Goal: Task Accomplishment & Management: Use online tool/utility

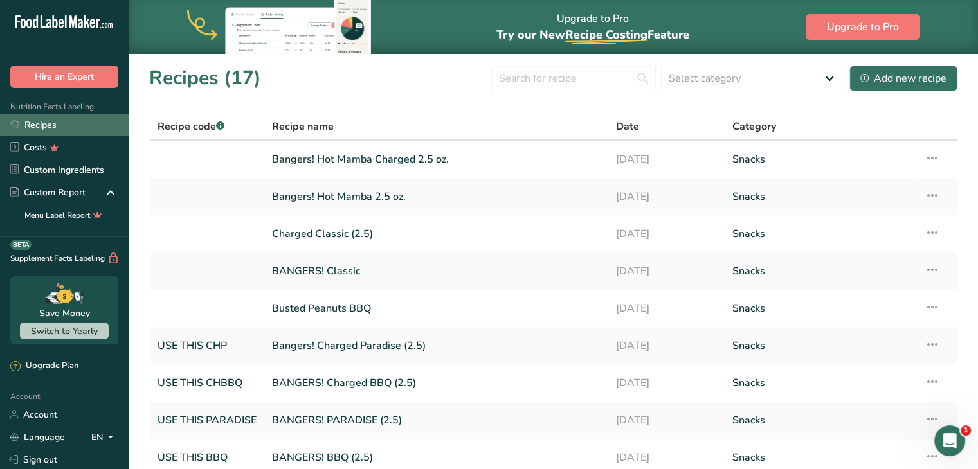
click at [84, 119] on link "Recipes" at bounding box center [64, 125] width 129 height 22
click at [24, 126] on link "Recipes" at bounding box center [64, 125] width 129 height 22
drag, startPoint x: 344, startPoint y: 156, endPoint x: 332, endPoint y: 157, distance: 13.0
click at [332, 157] on link "Bangers! Hot Mamba Charged 2.5 oz." at bounding box center [436, 159] width 328 height 27
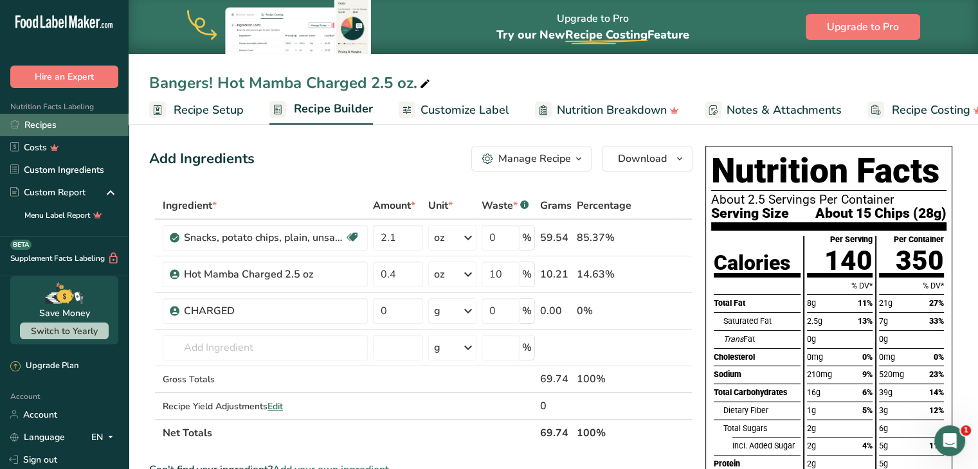
click at [78, 120] on link "Recipes" at bounding box center [64, 125] width 129 height 22
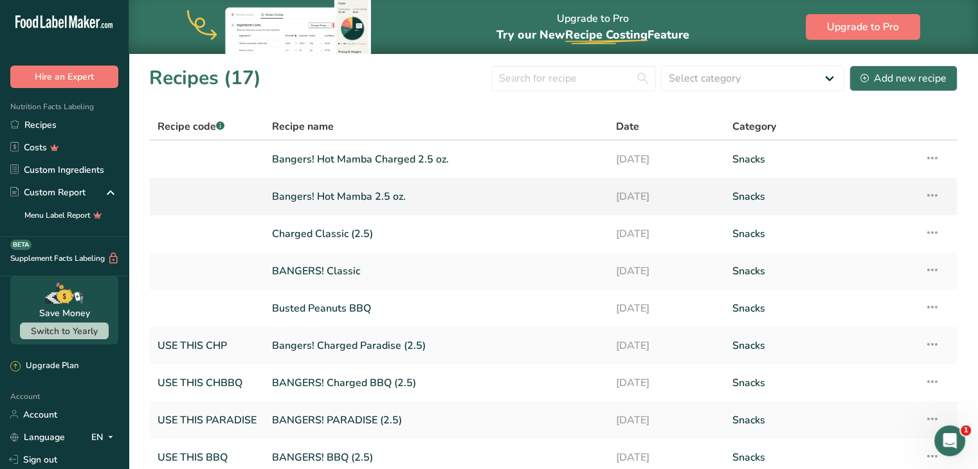
click at [375, 198] on link "Bangers! Hot Mamba 2.5 oz." at bounding box center [436, 196] width 328 height 27
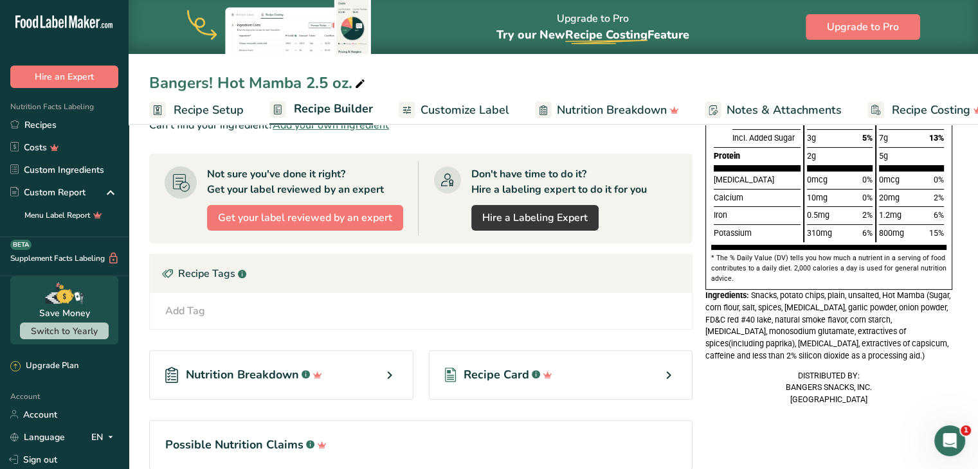
scroll to position [368, 0]
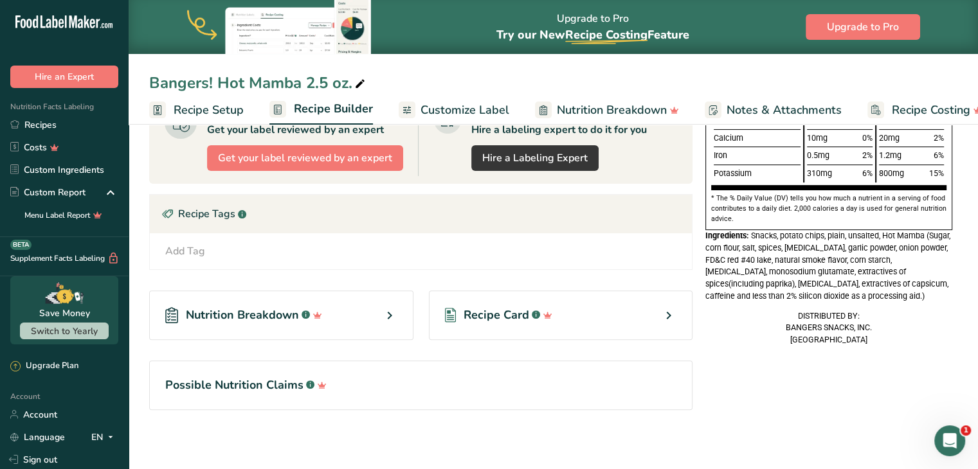
click at [464, 111] on span "Customize Label" at bounding box center [464, 110] width 89 height 17
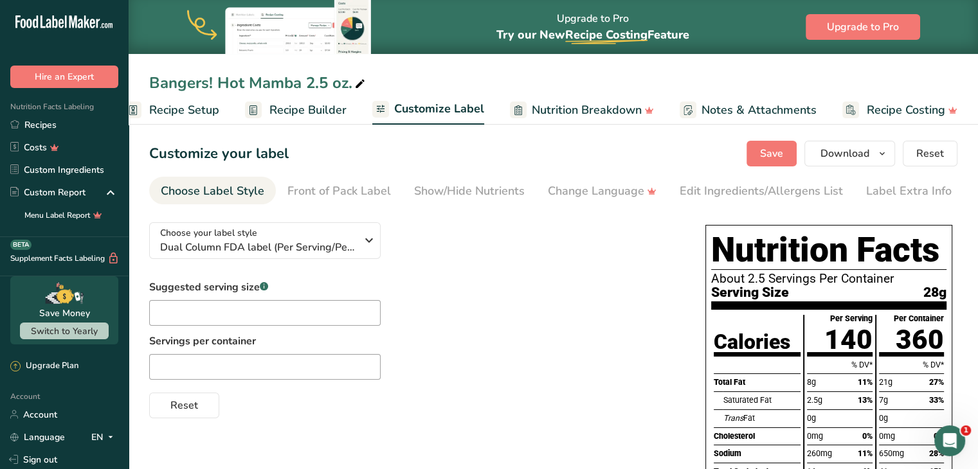
scroll to position [3, 0]
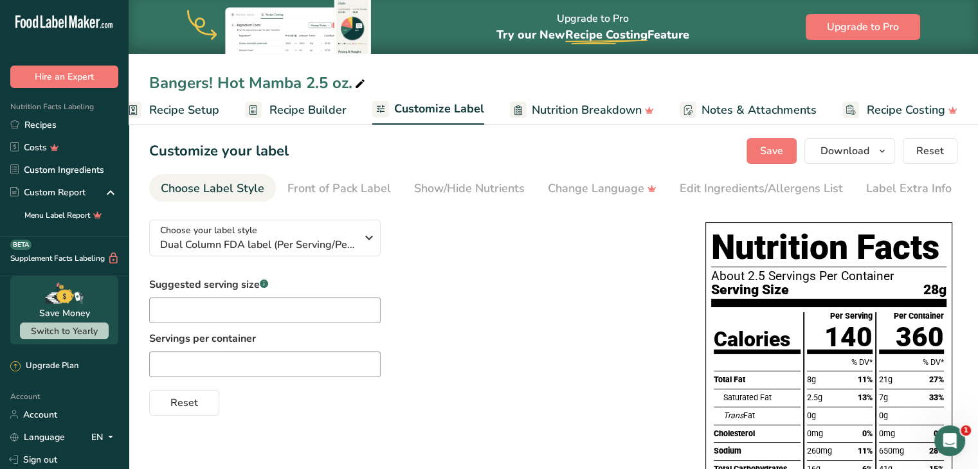
click at [319, 102] on span "Recipe Builder" at bounding box center [307, 110] width 77 height 17
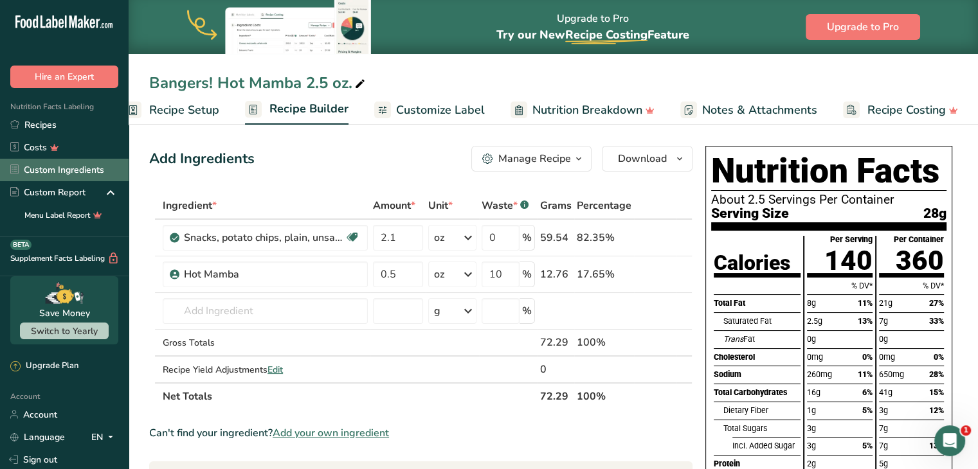
click at [98, 165] on link "Custom Ingredients" at bounding box center [64, 170] width 129 height 22
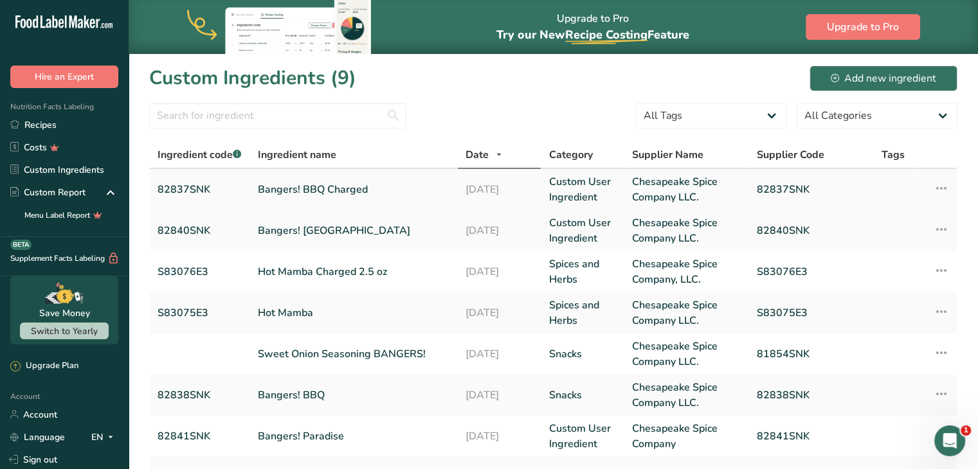
click at [355, 188] on link "Bangers! BBQ Charged" at bounding box center [354, 189] width 192 height 15
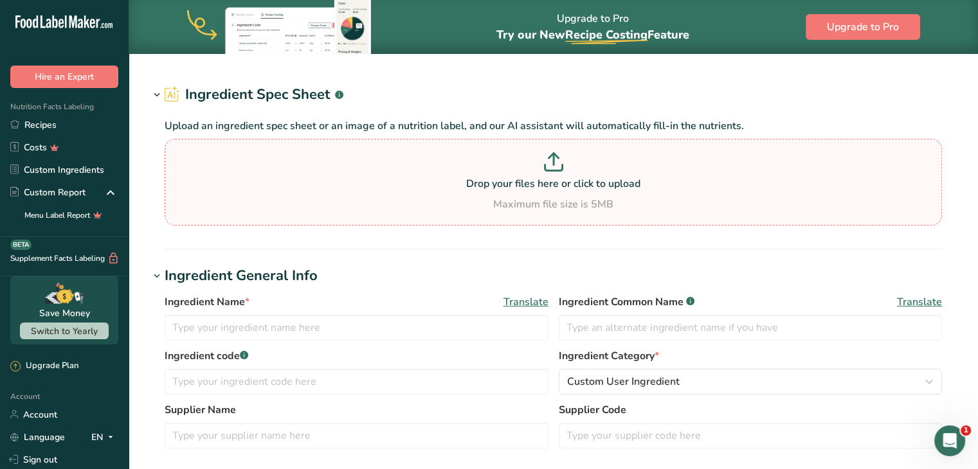
type input "Bangers! BBQ Charged"
type input "82837SNK"
type input "Chesapeake Spice Company LLC."
type input "82837SNK"
type input "100"
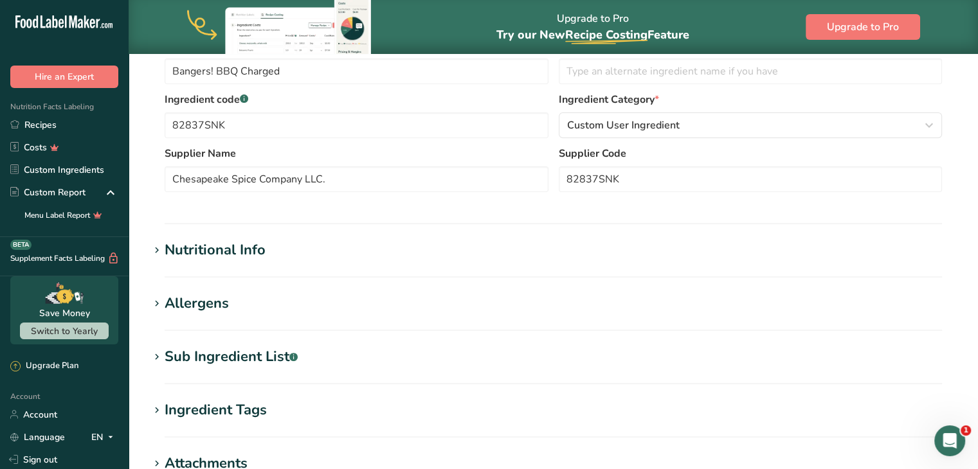
scroll to position [282, 0]
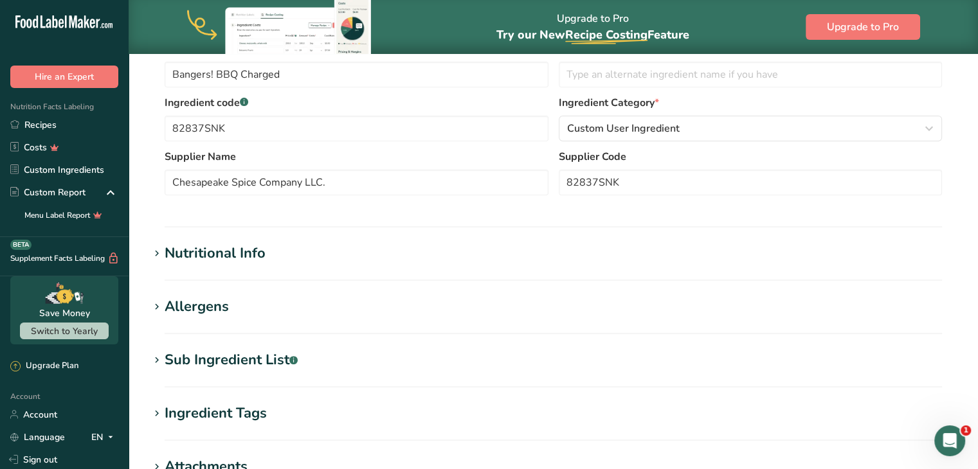
click at [256, 247] on div "Nutritional Info" at bounding box center [215, 253] width 101 height 21
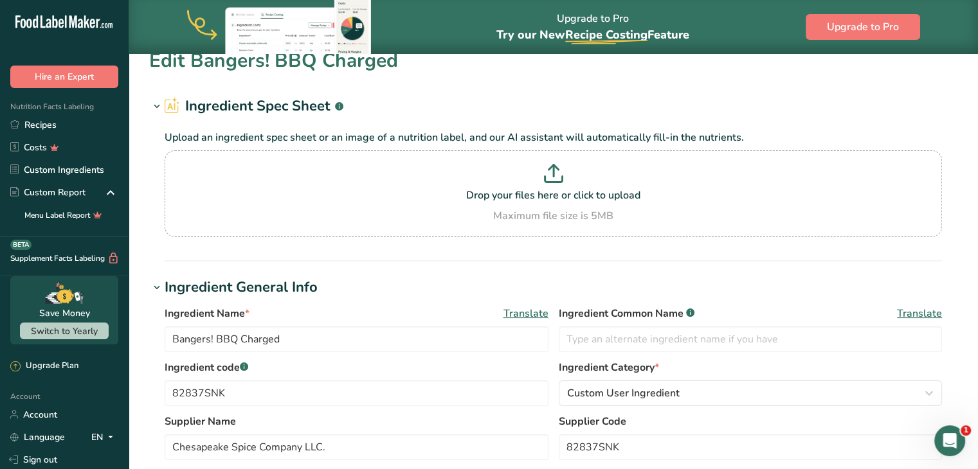
scroll to position [0, 0]
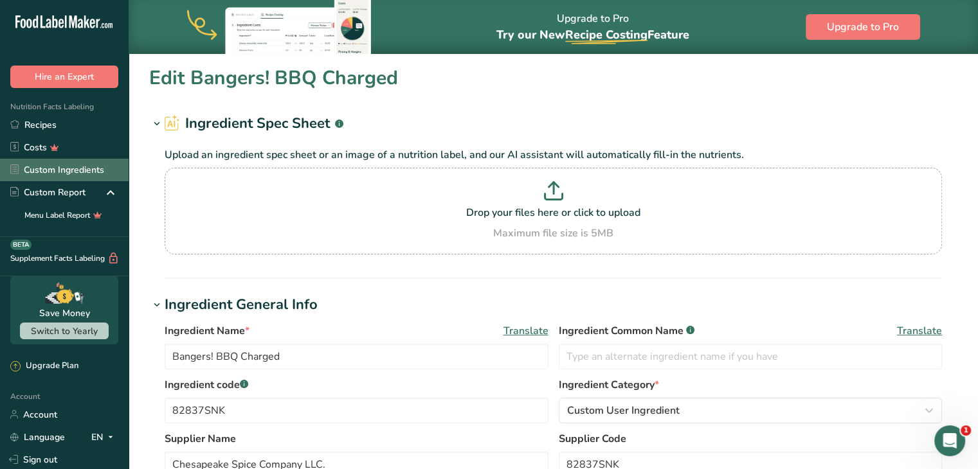
click at [88, 165] on link "Custom Ingredients" at bounding box center [64, 170] width 129 height 22
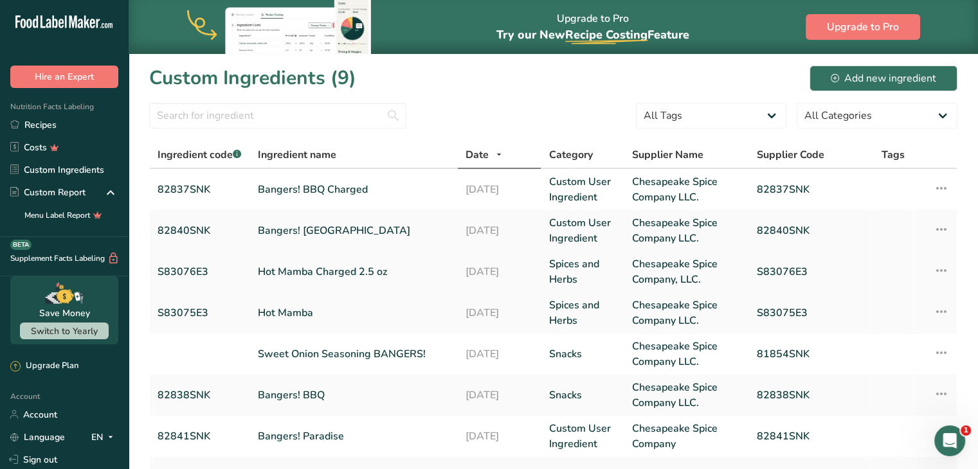
click at [316, 268] on link "Hot Mamba Charged 2.5 oz" at bounding box center [354, 271] width 192 height 15
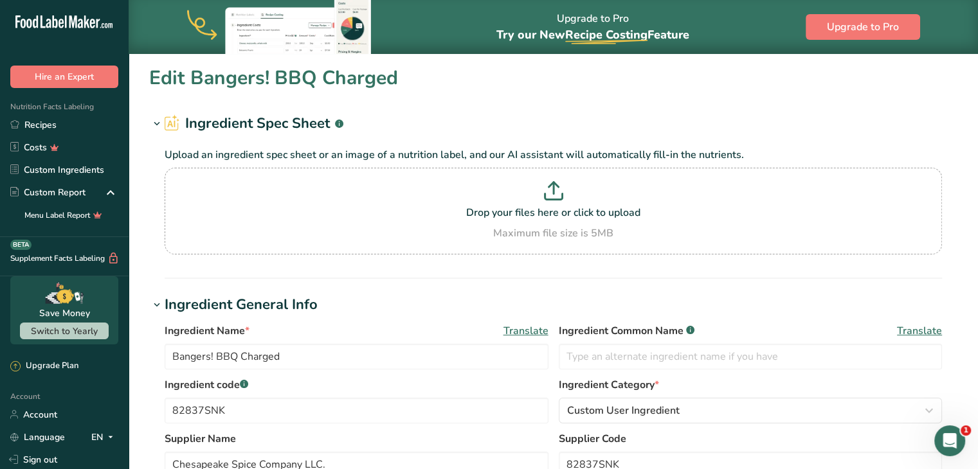
type input "Hot Mamba Charged 2.5 oz"
type input "S83076E3"
type input "Chesapeake Spice Company, LLC."
type input "S83076E3"
type input "100.0001"
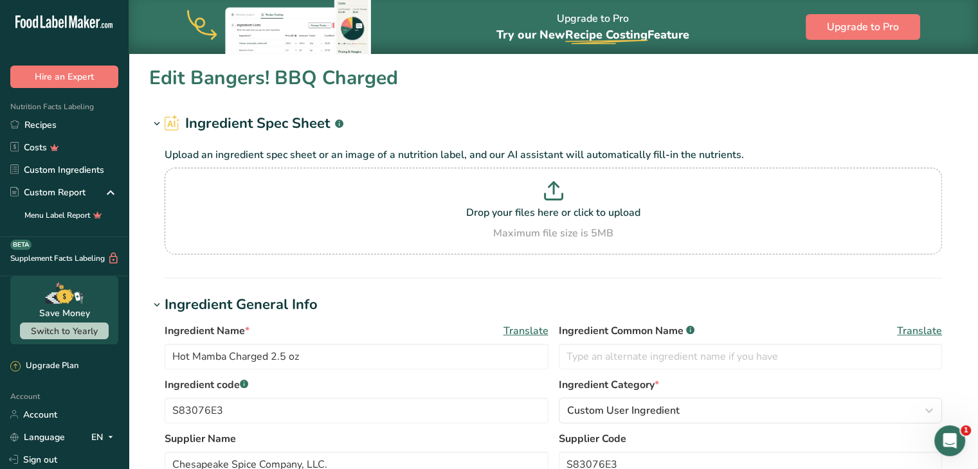
type input "311.81"
type KJ "1304.6"
type Fat "3.04"
type Fat "0.62"
type Fat "0.01"
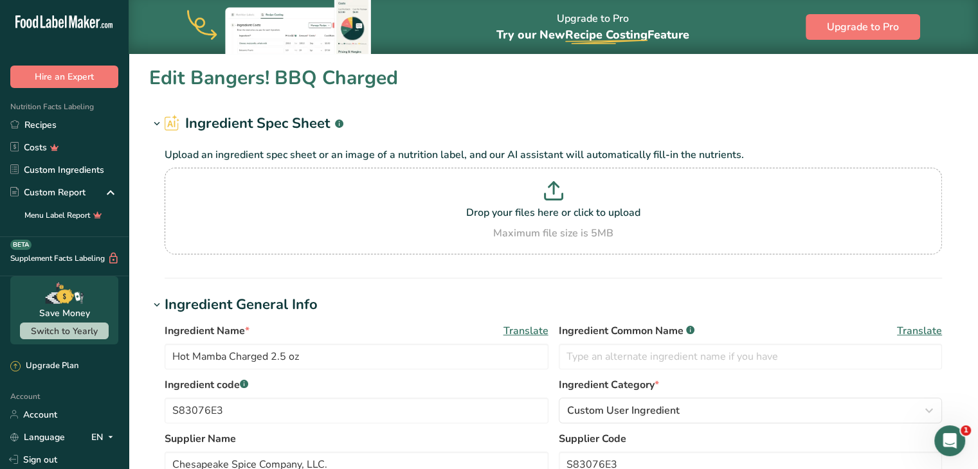
type input "0"
type input "5067.81"
type Carbohydrates "73.24"
type Fiber "4.07"
type Sugars "54.87"
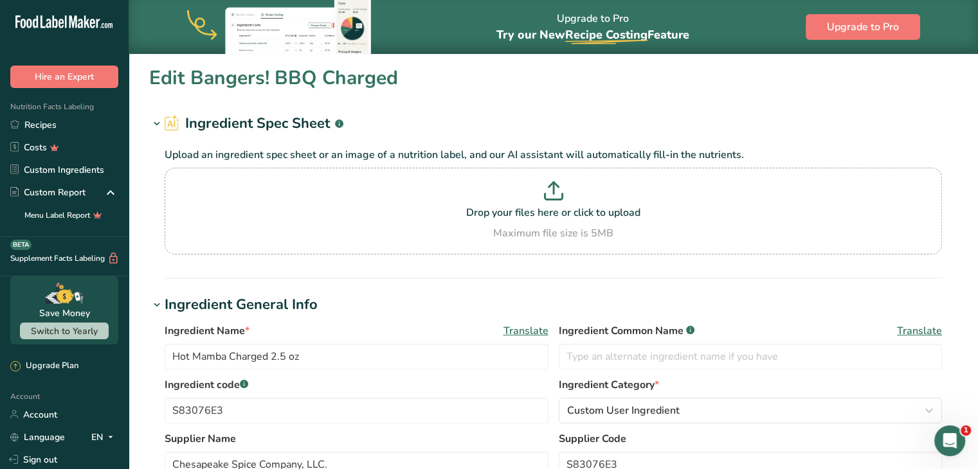
type Sugars "51.99"
type input "3.98"
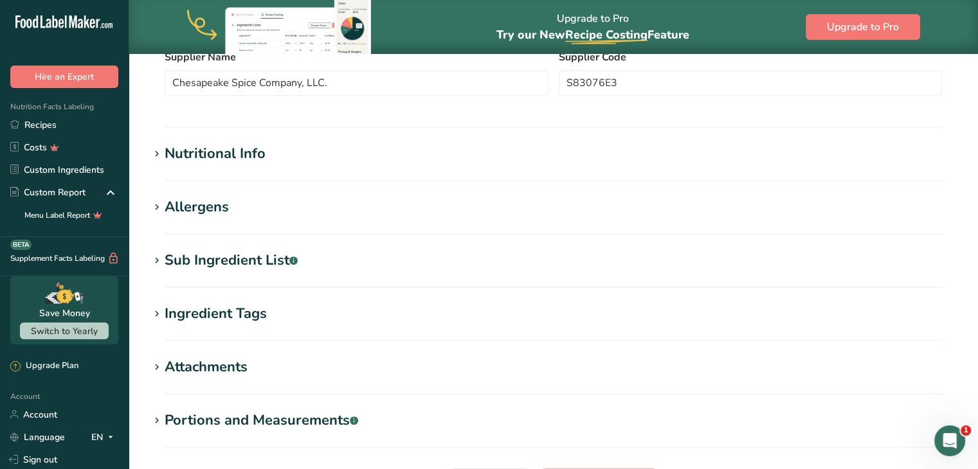
scroll to position [380, 0]
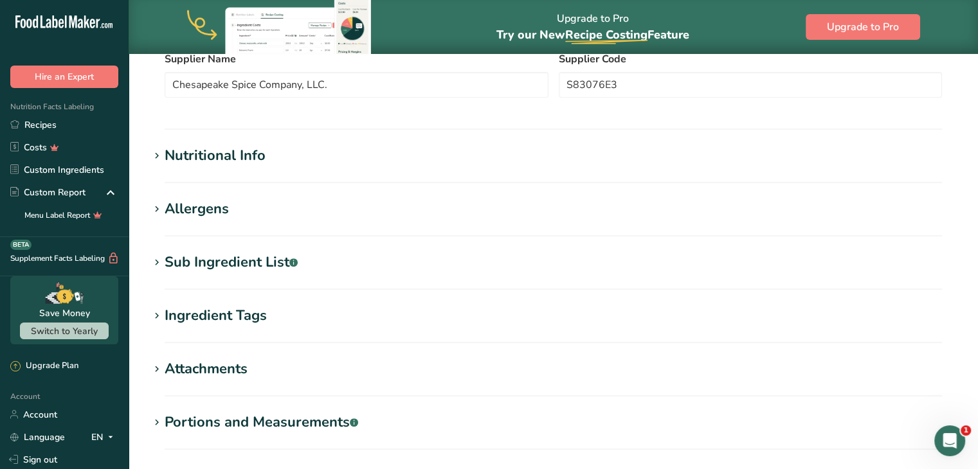
click at [255, 156] on div "Nutritional Info" at bounding box center [215, 155] width 101 height 21
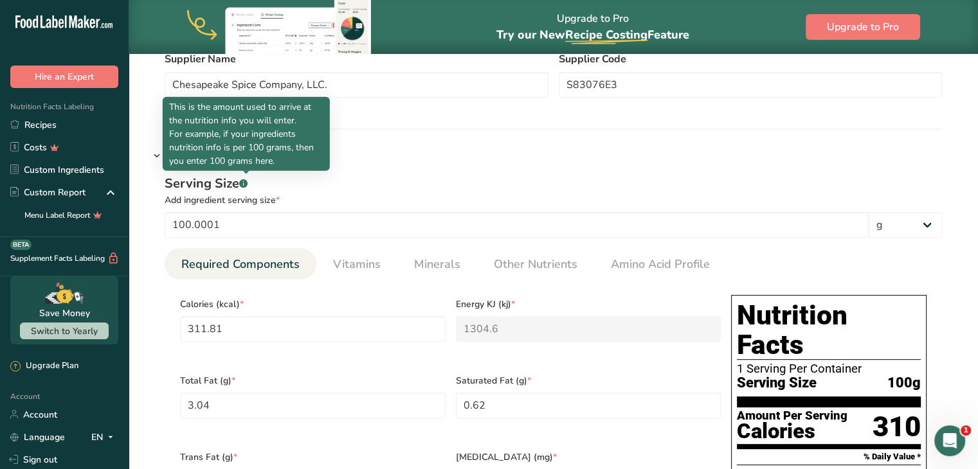
scroll to position [0, 0]
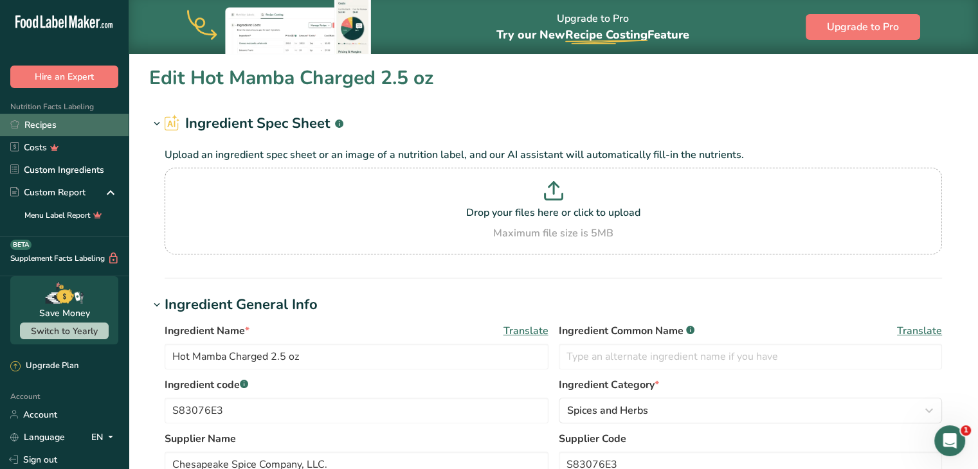
click at [74, 133] on link "Recipes" at bounding box center [64, 125] width 129 height 22
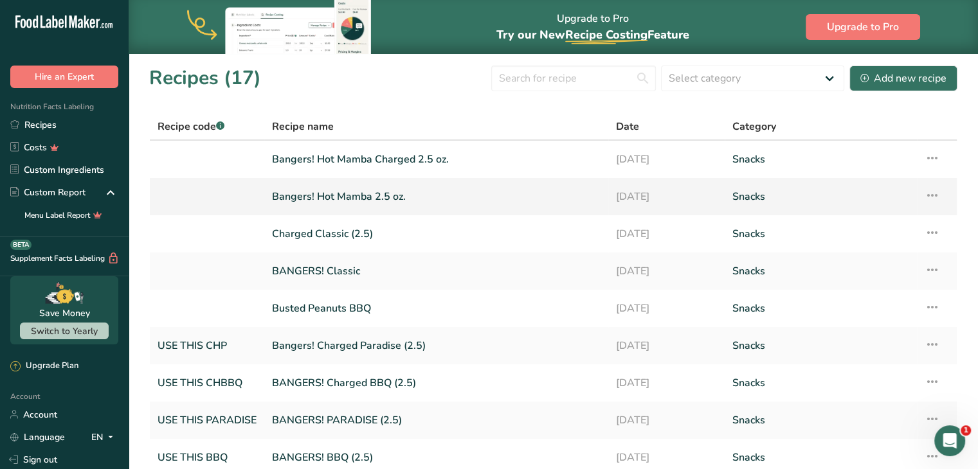
click at [359, 193] on link "Bangers! Hot Mamba 2.5 oz." at bounding box center [436, 196] width 328 height 27
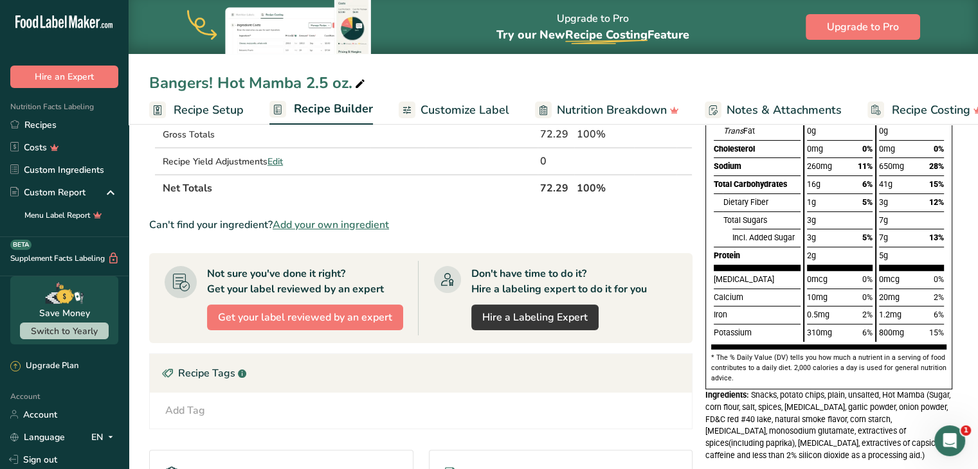
scroll to position [368, 0]
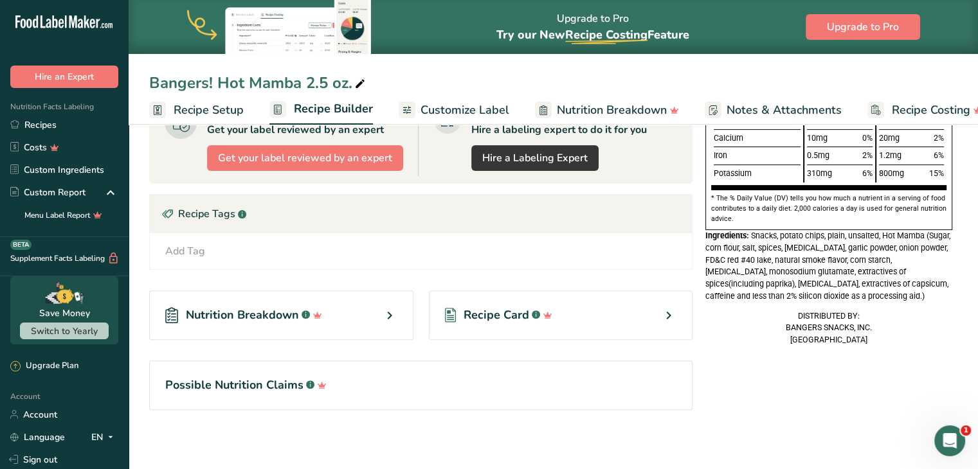
click at [443, 119] on link "Customize Label" at bounding box center [453, 110] width 111 height 29
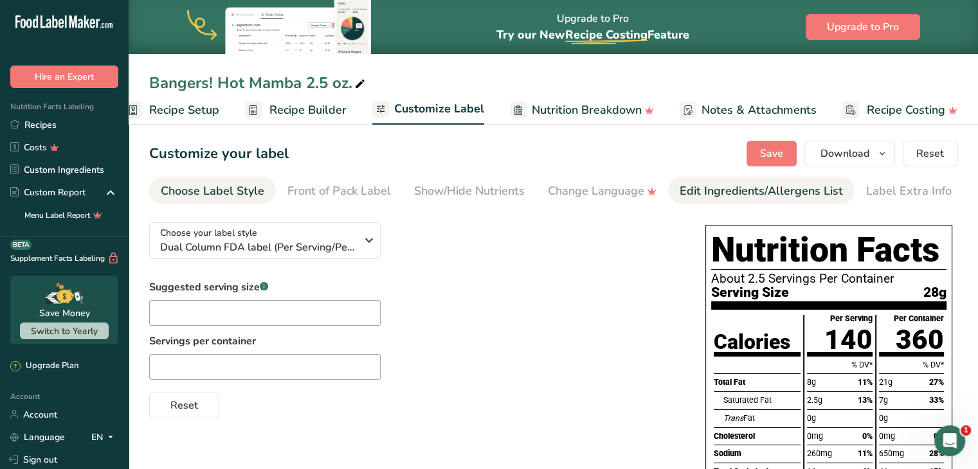
click at [731, 188] on div "Edit Ingredients/Allergens List" at bounding box center [760, 191] width 163 height 17
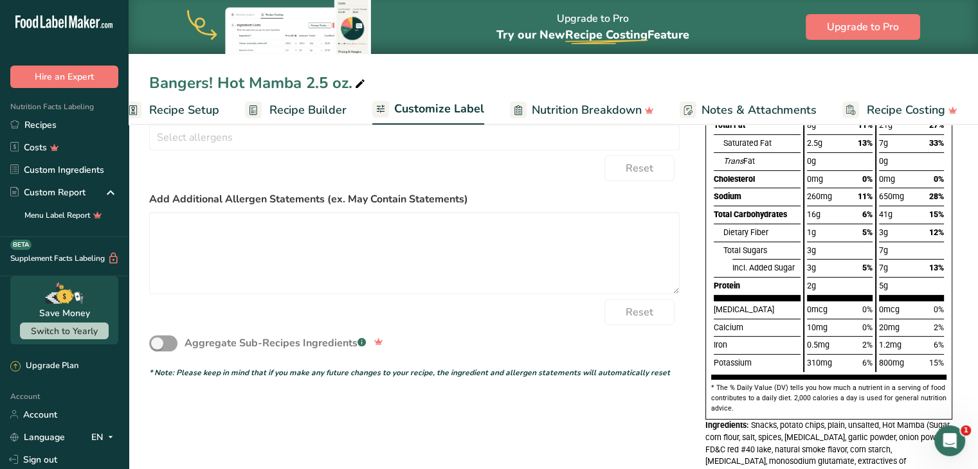
scroll to position [257, 0]
drag, startPoint x: 70, startPoint y: 116, endPoint x: 51, endPoint y: 132, distance: 24.2
click at [51, 132] on link "Recipes" at bounding box center [64, 125] width 129 height 22
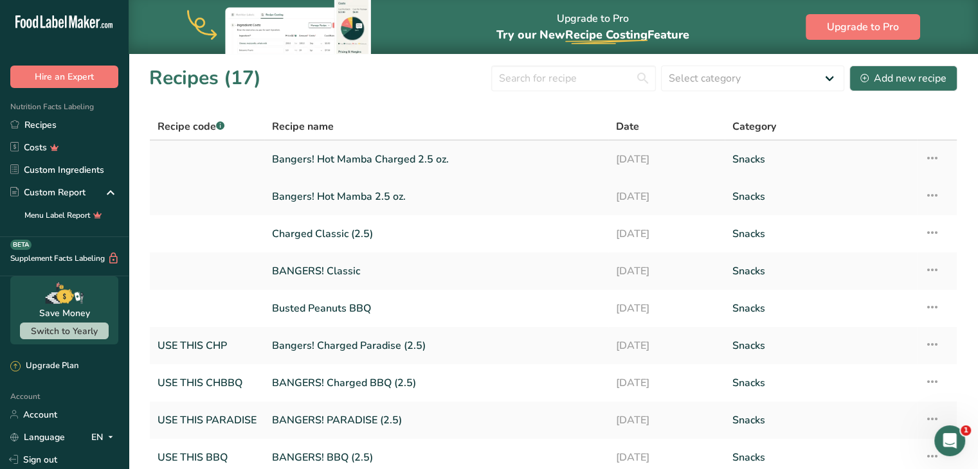
click at [344, 159] on link "Bangers! Hot Mamba Charged 2.5 oz." at bounding box center [436, 159] width 328 height 27
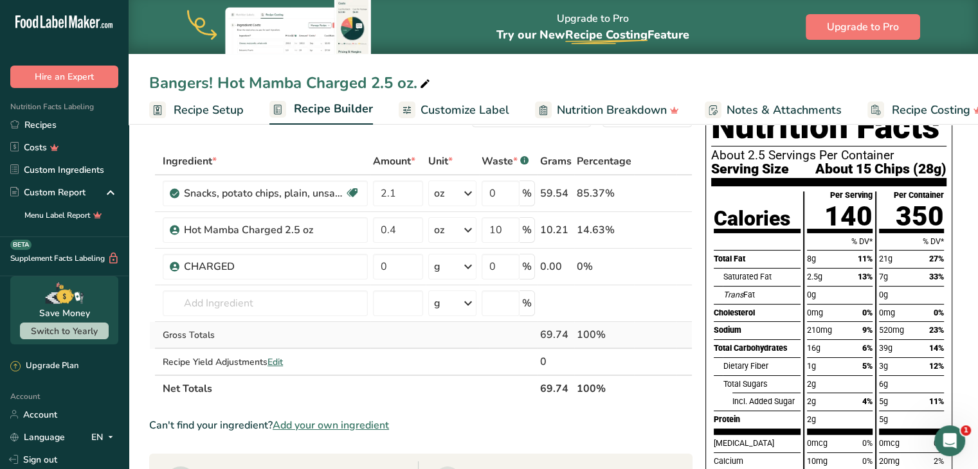
scroll to position [42, 0]
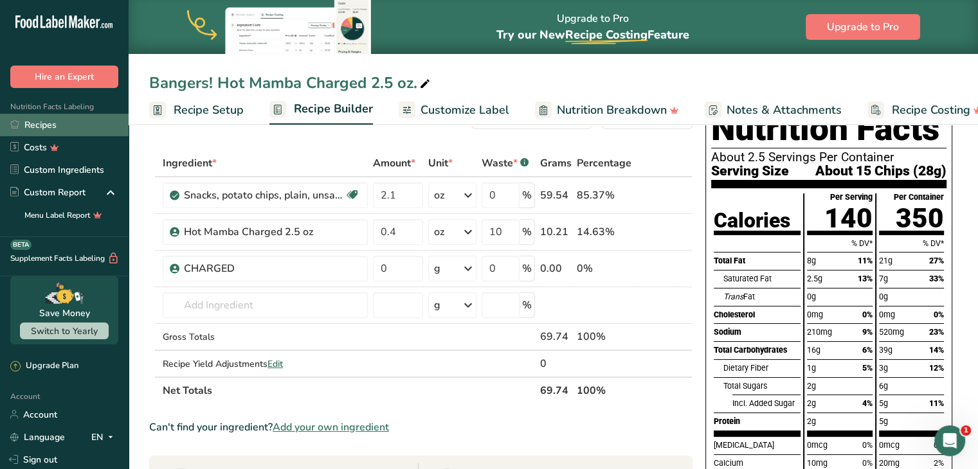
click at [71, 121] on link "Recipes" at bounding box center [64, 125] width 129 height 22
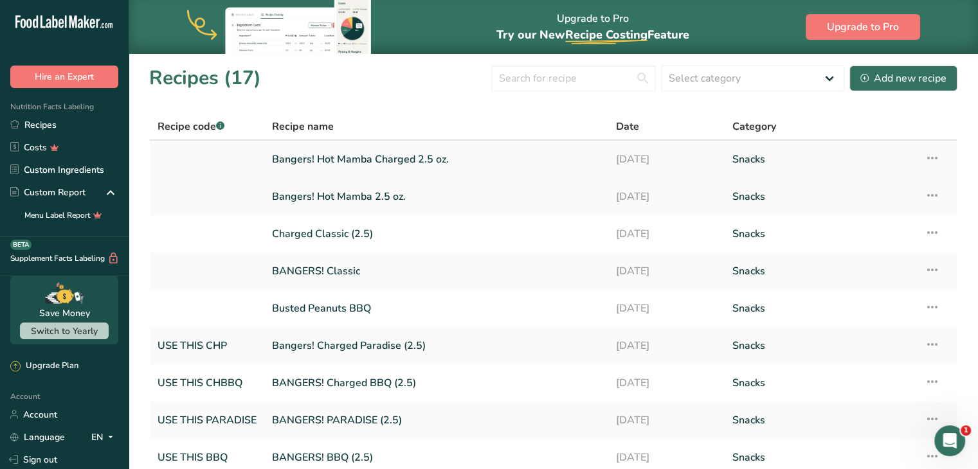
click at [337, 161] on link "Bangers! Hot Mamba Charged 2.5 oz." at bounding box center [436, 159] width 328 height 27
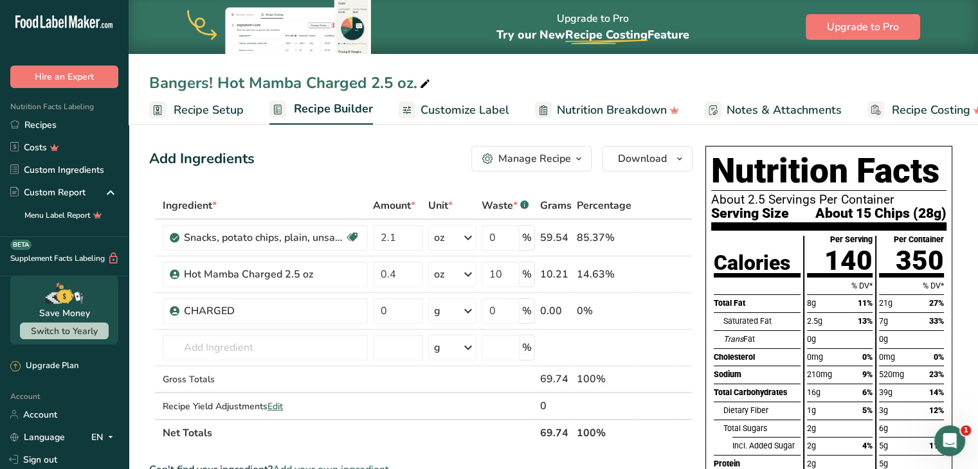
click at [479, 112] on span "Customize Label" at bounding box center [464, 110] width 89 height 17
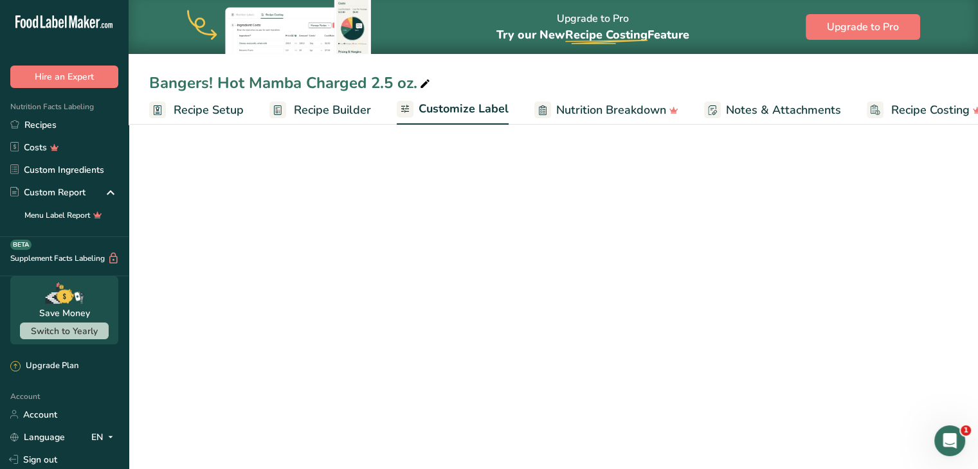
scroll to position [0, 24]
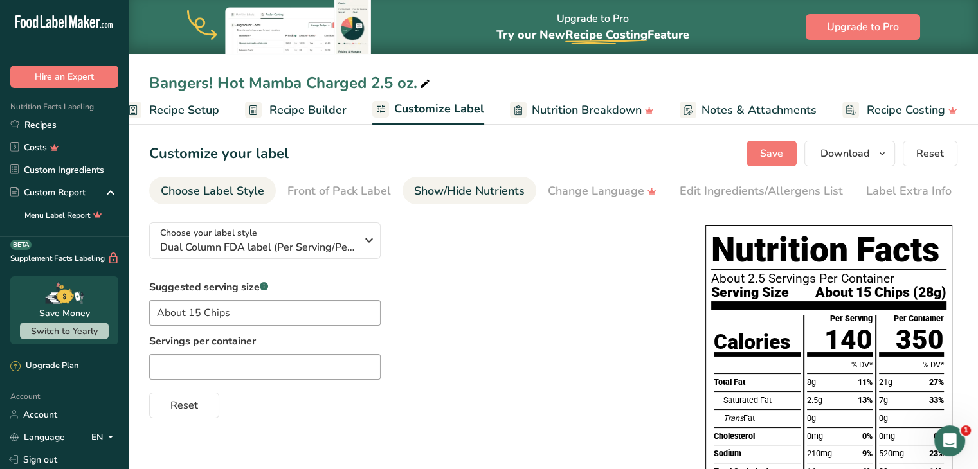
click at [512, 188] on div "Show/Hide Nutrients" at bounding box center [469, 191] width 111 height 17
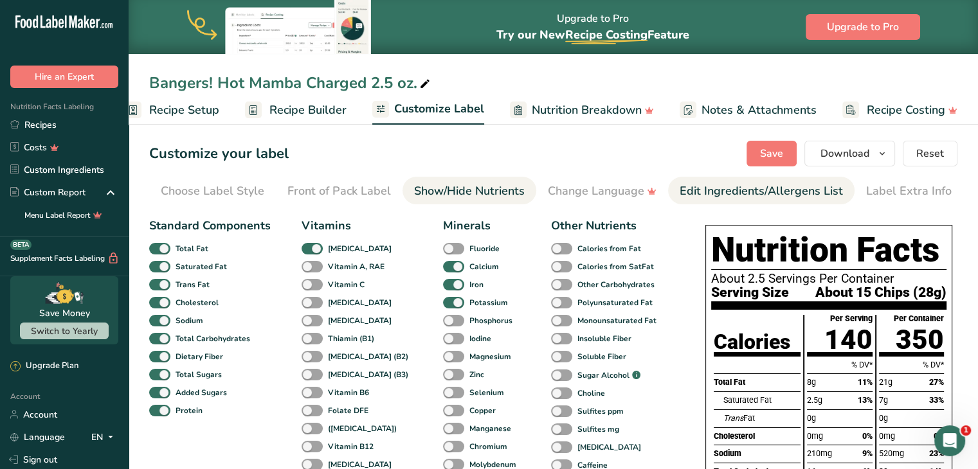
click at [736, 191] on div "Edit Ingredients/Allergens List" at bounding box center [760, 191] width 163 height 17
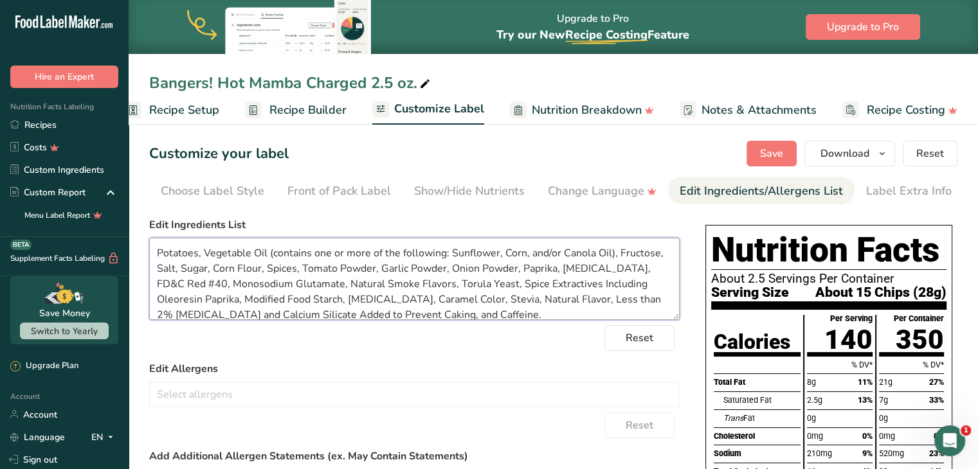
click at [452, 309] on textarea "Potatoes, Vegetable Oil (contains one or more of the following: Sunflower, Corn…" at bounding box center [414, 279] width 530 height 82
drag, startPoint x: 440, startPoint y: 311, endPoint x: 139, endPoint y: 232, distance: 311.0
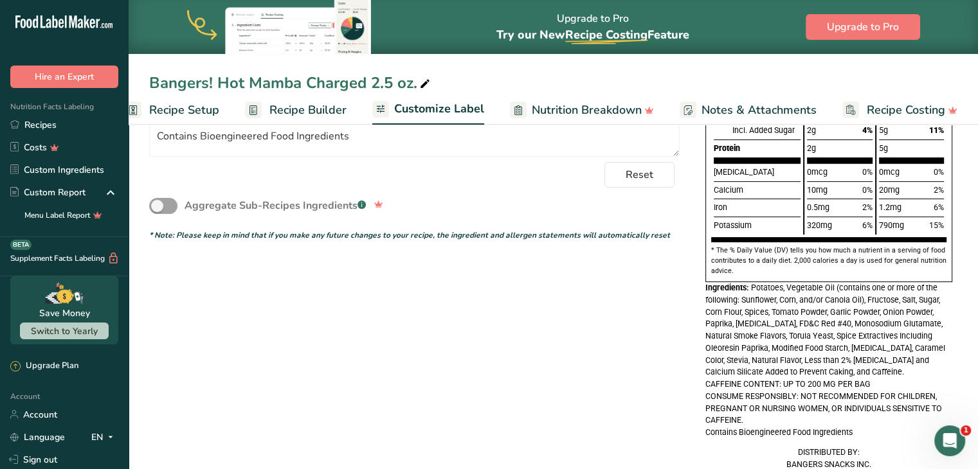
scroll to position [0, 0]
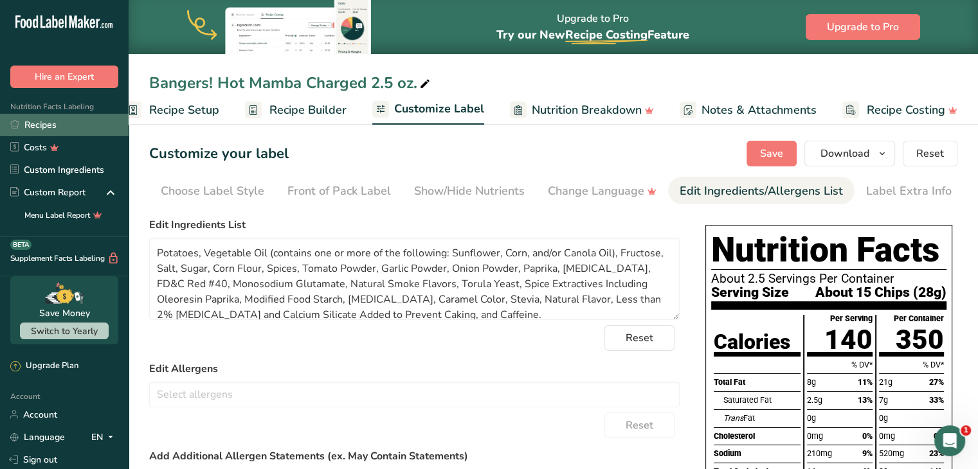
click at [80, 127] on link "Recipes" at bounding box center [64, 125] width 129 height 22
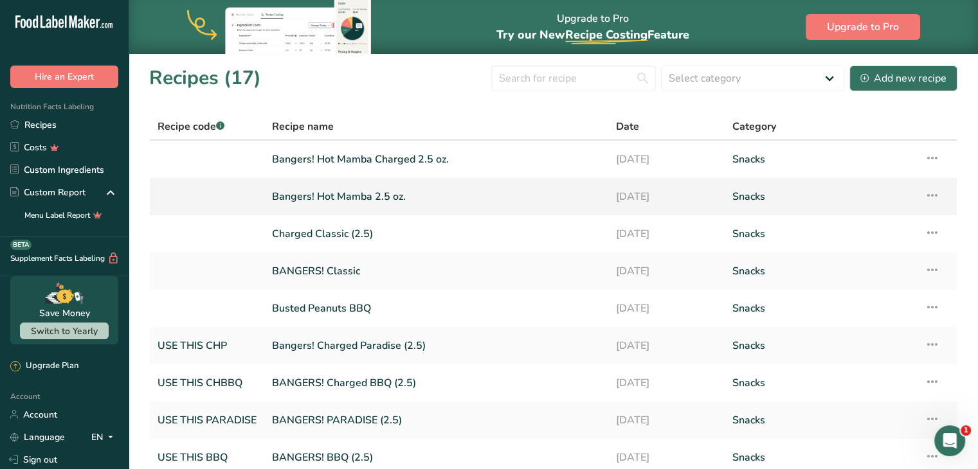
click at [370, 199] on link "Bangers! Hot Mamba 2.5 oz." at bounding box center [436, 196] width 328 height 27
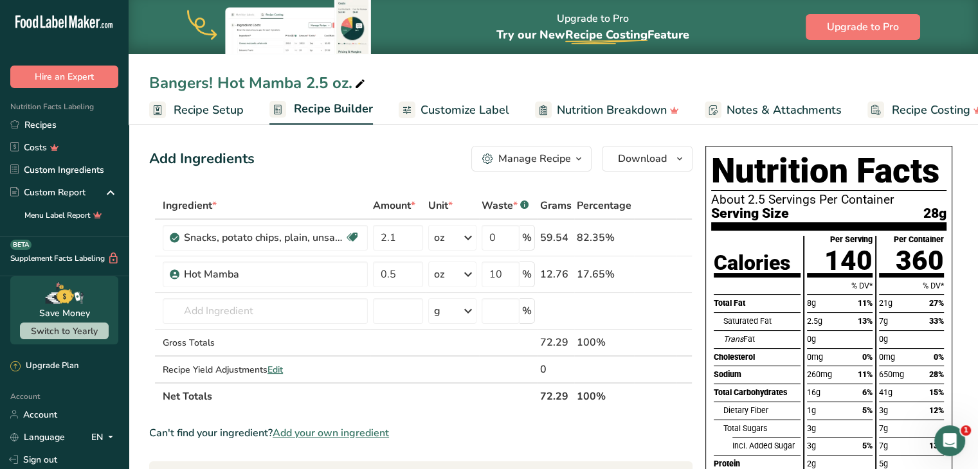
click at [449, 116] on span "Customize Label" at bounding box center [464, 110] width 89 height 17
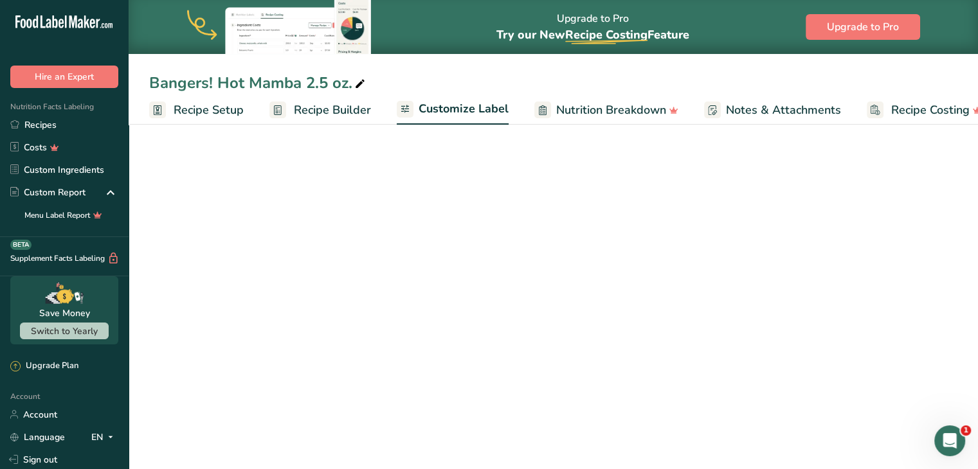
scroll to position [0, 24]
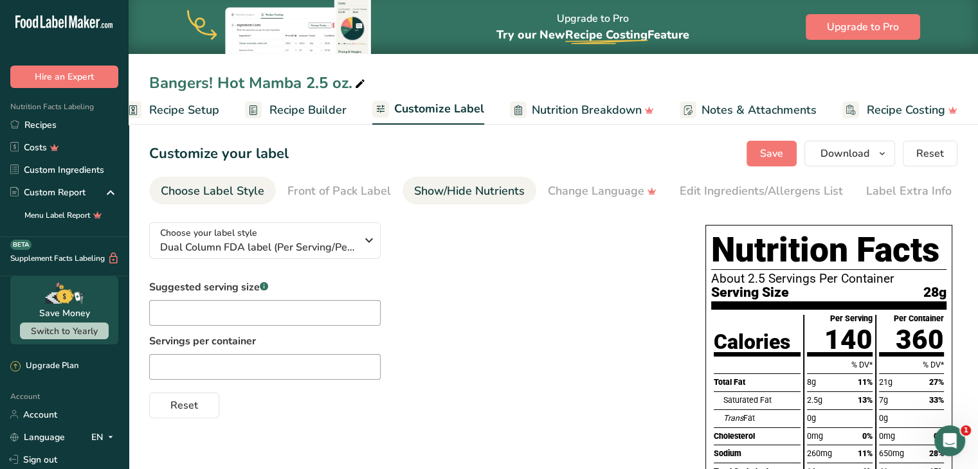
click at [495, 183] on div "Show/Hide Nutrients" at bounding box center [469, 191] width 111 height 17
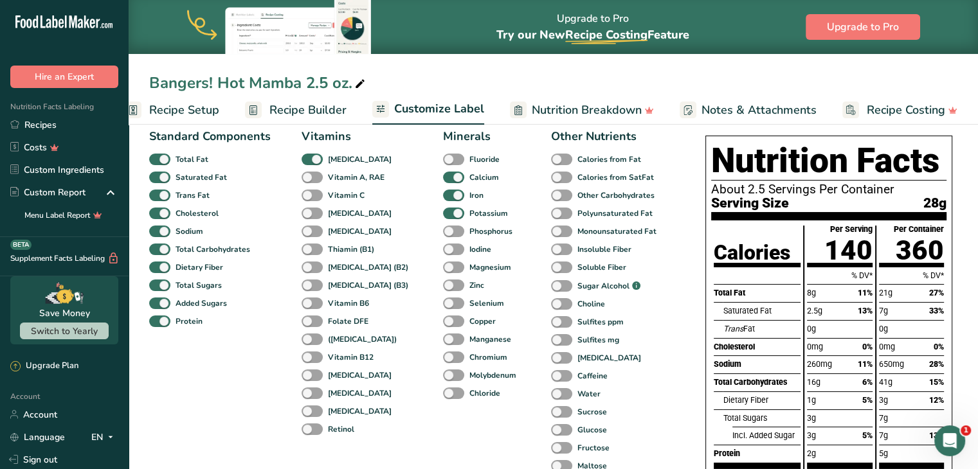
scroll to position [0, 0]
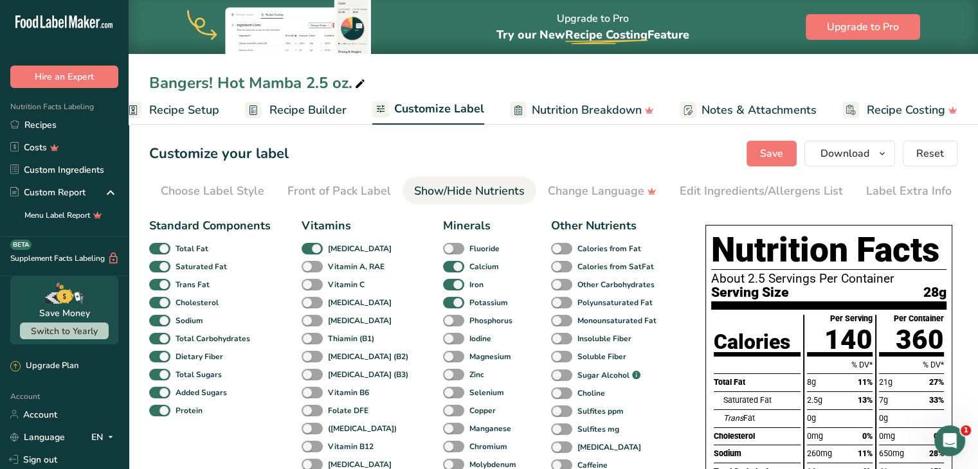
click at [197, 111] on span "Recipe Setup" at bounding box center [184, 110] width 70 height 17
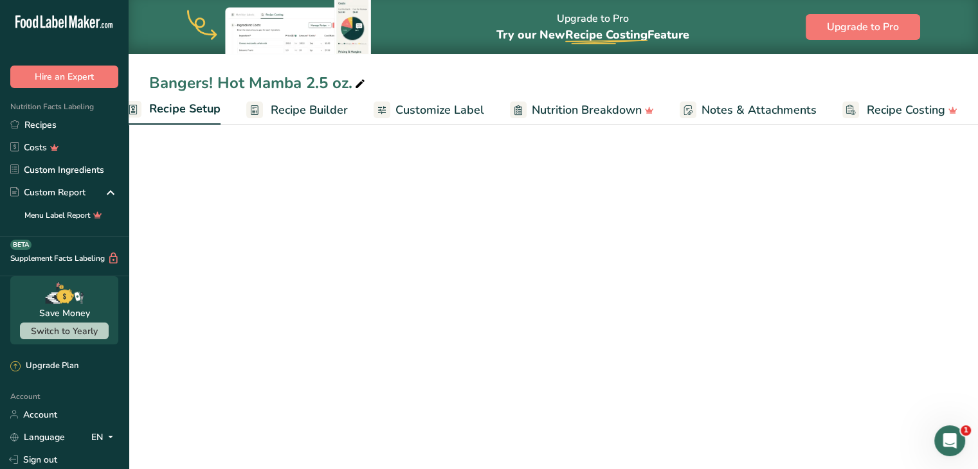
scroll to position [0, 4]
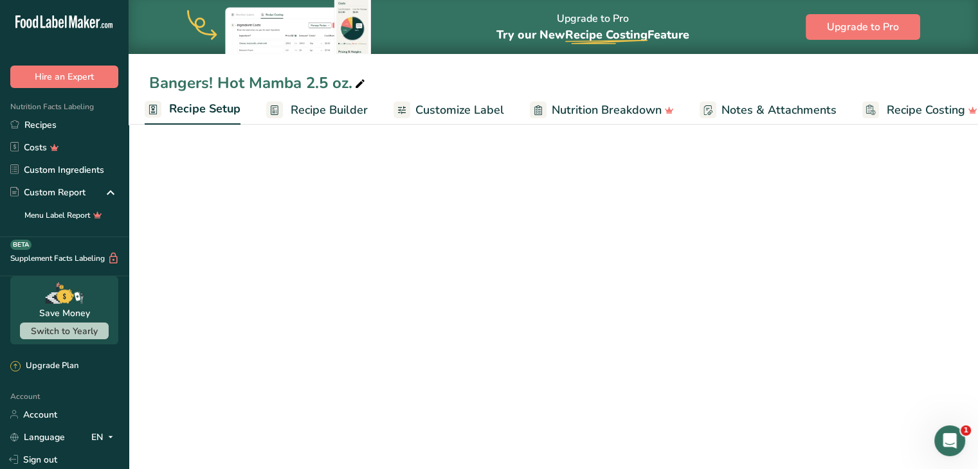
select select "5"
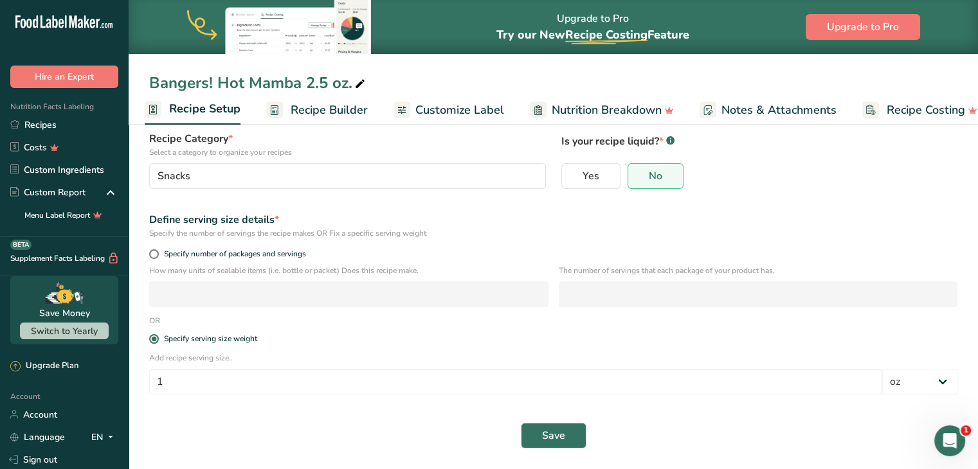
scroll to position [0, 0]
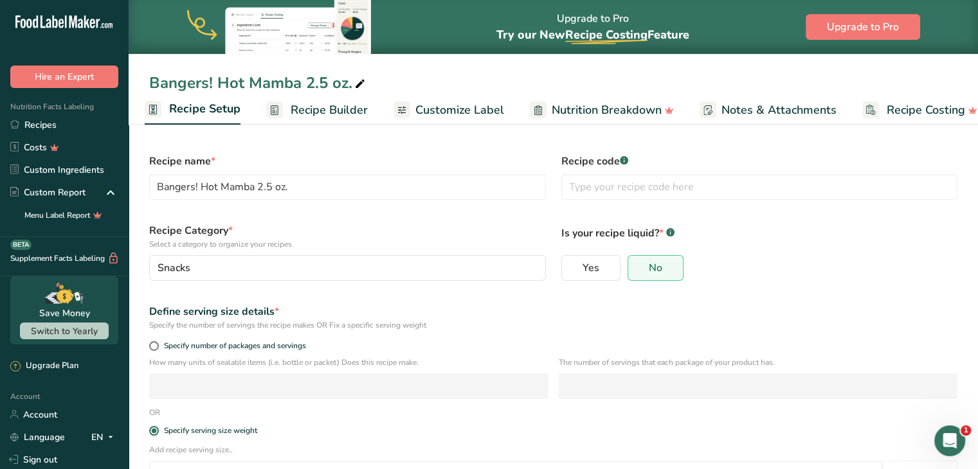
click at [483, 102] on span "Customize Label" at bounding box center [459, 110] width 89 height 17
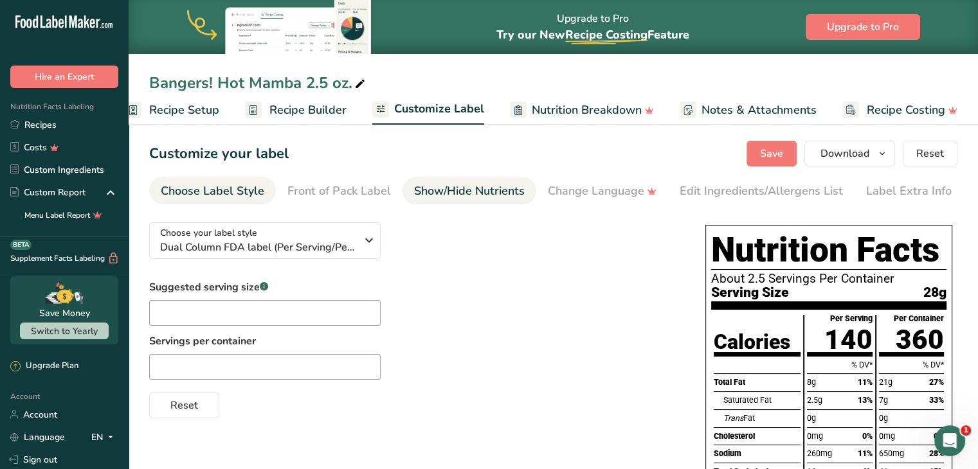
click at [523, 188] on li "Show/Hide Nutrients" at bounding box center [469, 191] width 134 height 28
click at [503, 192] on div "Show/Hide Nutrients" at bounding box center [469, 191] width 111 height 17
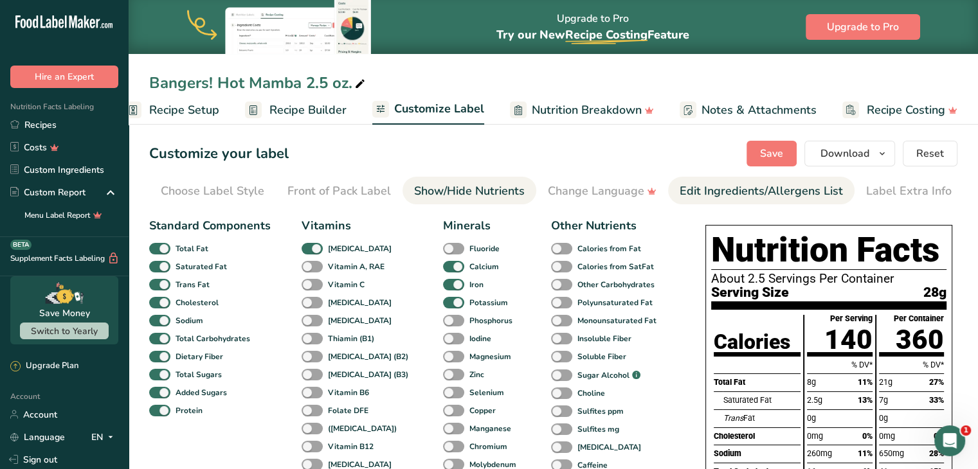
click at [699, 188] on div "Edit Ingredients/Allergens List" at bounding box center [760, 191] width 163 height 17
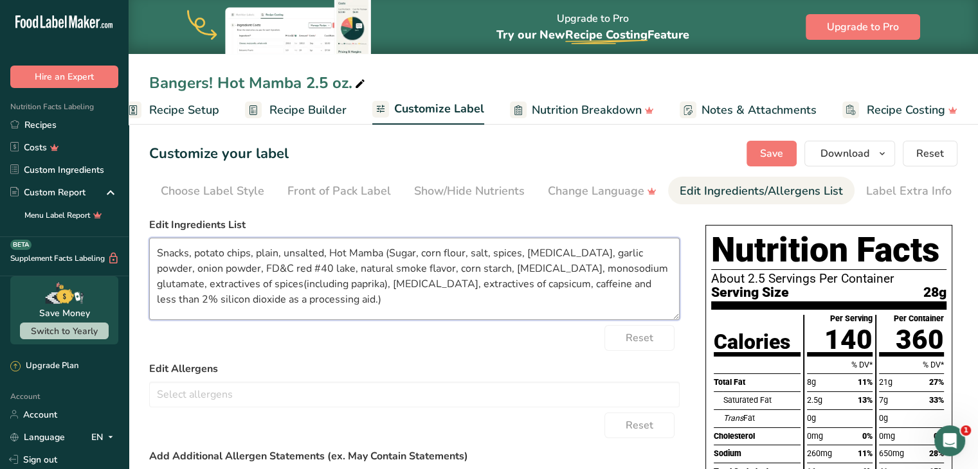
click at [298, 301] on textarea "Snacks, potato chips, plain, unsalted, Hot Mamba (Sugar, corn flour, salt, spic…" at bounding box center [414, 279] width 530 height 82
drag, startPoint x: 267, startPoint y: 307, endPoint x: 126, endPoint y: 235, distance: 157.8
drag, startPoint x: 126, startPoint y: 235, endPoint x: 436, endPoint y: 304, distance: 318.0
click at [436, 304] on textarea "Snacks, potato chips, plain, unsalted, Hot Mamba (Sugar, corn flour, salt, spic…" at bounding box center [414, 279] width 530 height 82
drag, startPoint x: 250, startPoint y: 303, endPoint x: 154, endPoint y: 229, distance: 120.6
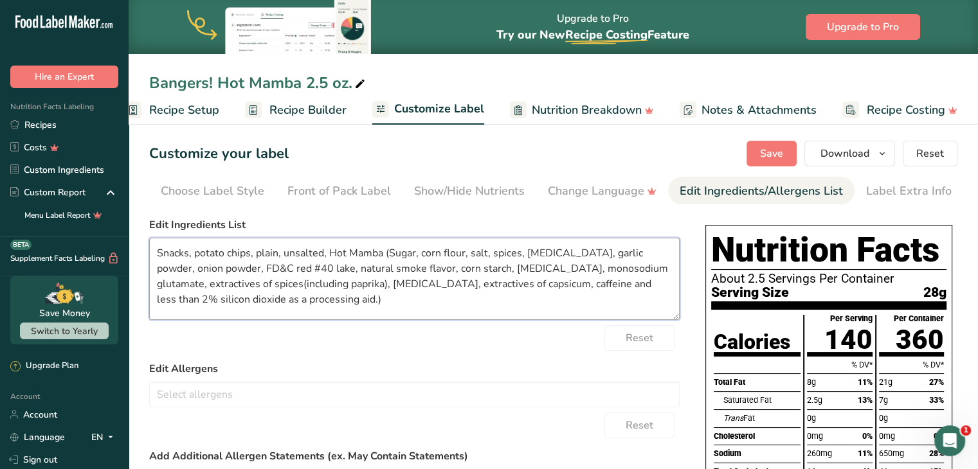
click at [154, 229] on div "Edit Ingredients List Snacks, potato chips, plain, unsalted, Hot Mamba (Sugar, …" at bounding box center [414, 268] width 530 height 103
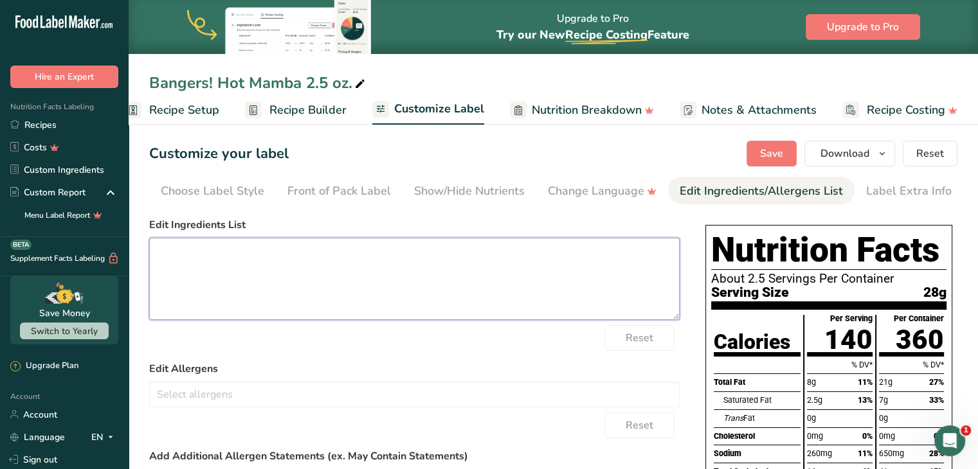
paste textarea "Potatoes, Vegetable Oil (contains one or more of the following: Sunflower, Corn…"
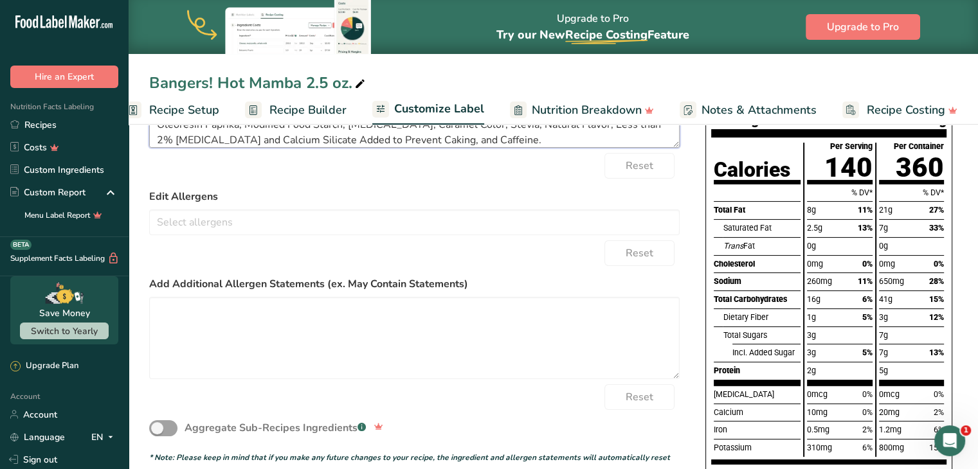
scroll to position [0, 0]
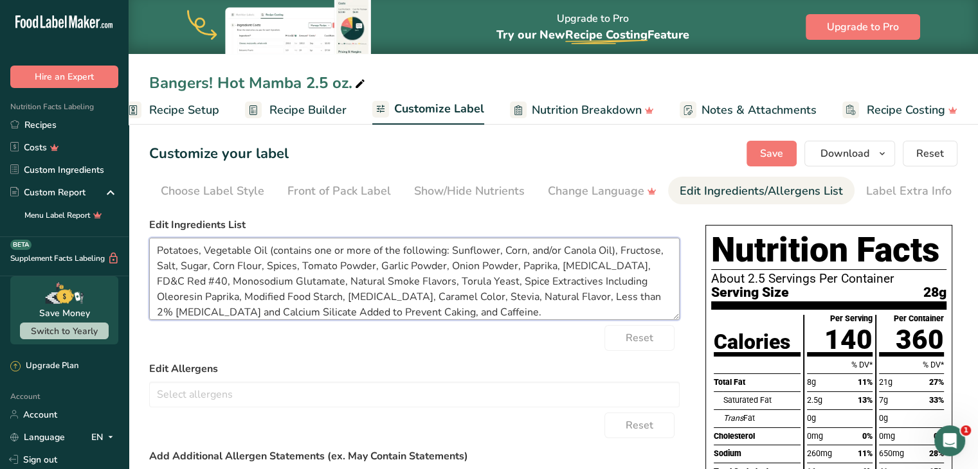
type textarea "Potatoes, Vegetable Oil (contains one or more of the following: Sunflower, Corn…"
click at [786, 139] on section "Customize your label Save Download Choose what to show on your downloaded label…" at bounding box center [553, 473] width 849 height 706
click at [784, 145] on button "Save" at bounding box center [771, 154] width 50 height 26
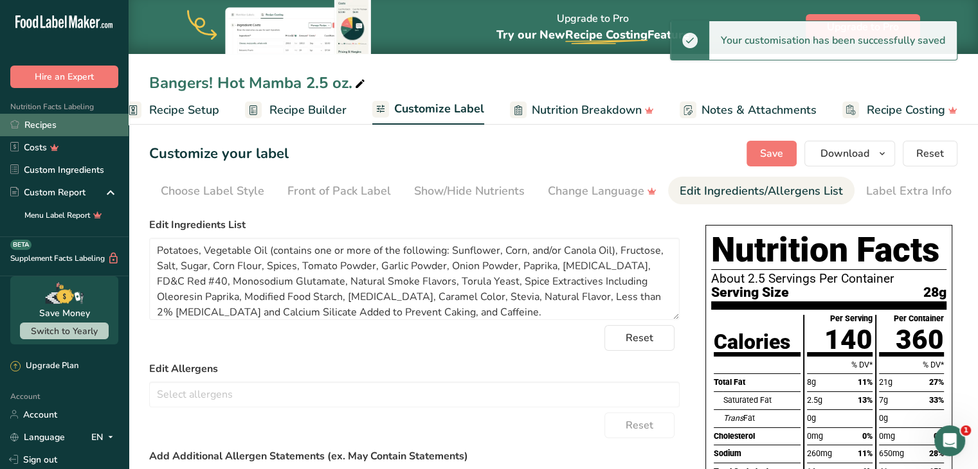
click at [77, 123] on link "Recipes" at bounding box center [64, 125] width 129 height 22
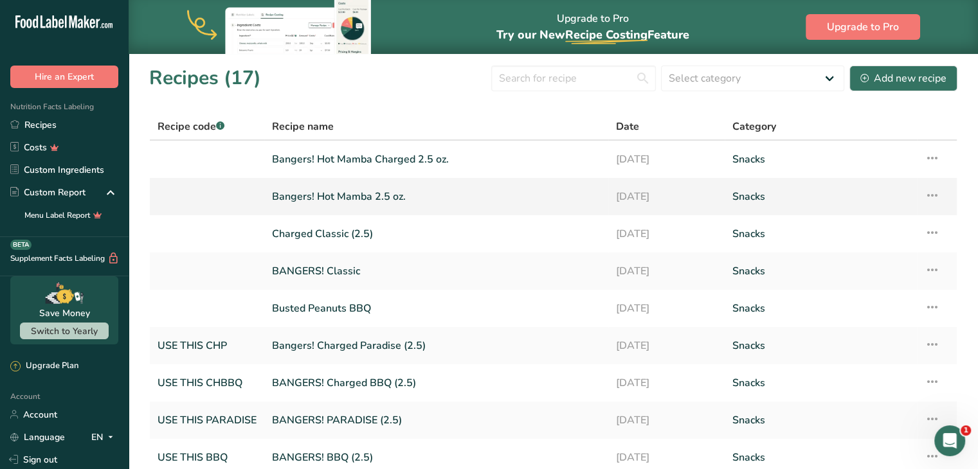
click at [334, 199] on link "Bangers! Hot Mamba 2.5 oz." at bounding box center [436, 196] width 328 height 27
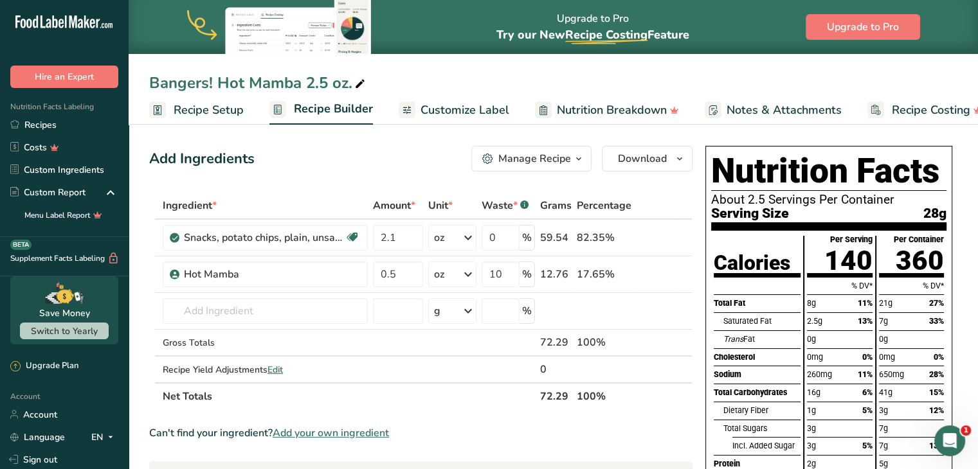
click at [233, 116] on span "Recipe Setup" at bounding box center [209, 110] width 70 height 17
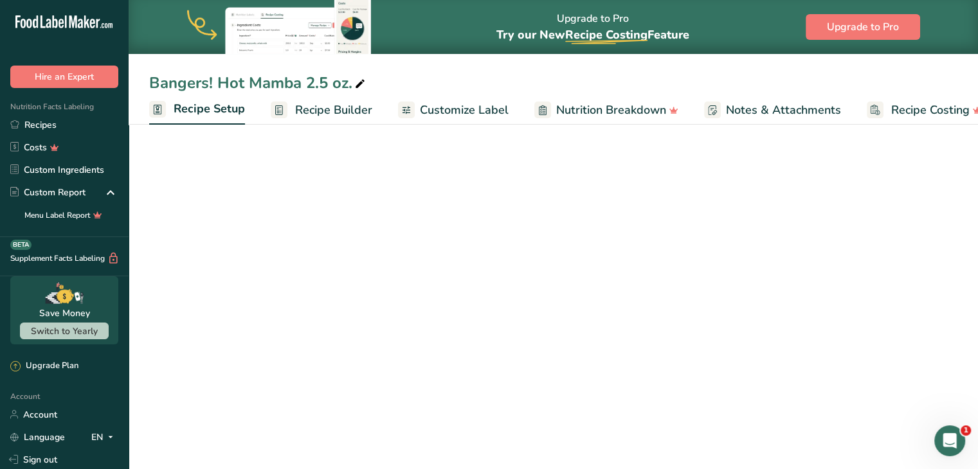
scroll to position [0, 4]
select select "5"
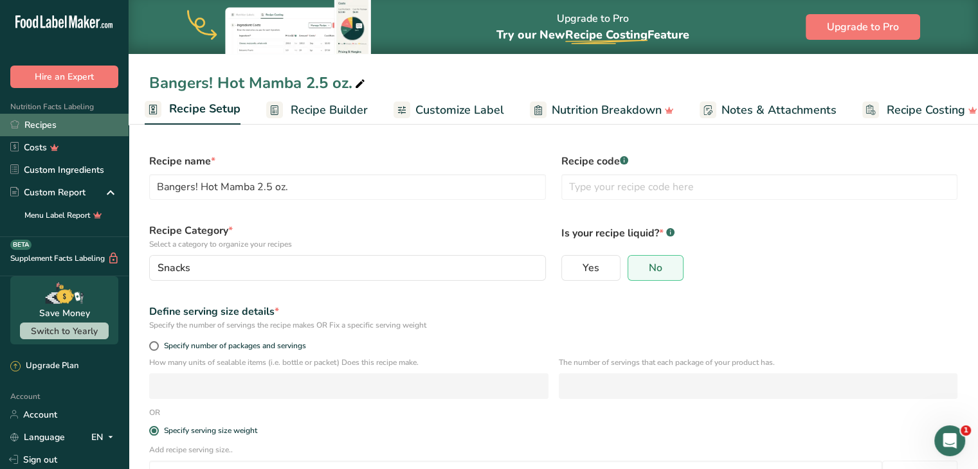
click at [68, 132] on link "Recipes" at bounding box center [64, 125] width 129 height 22
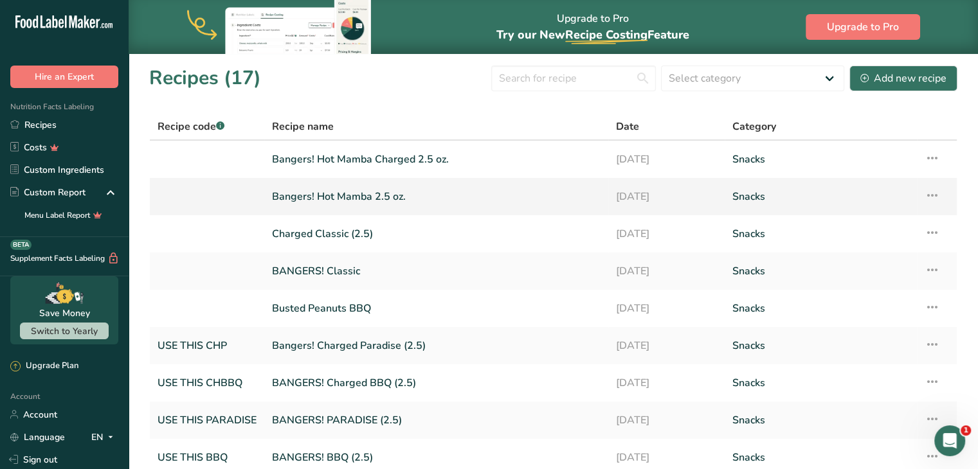
click at [328, 203] on link "Bangers! Hot Mamba 2.5 oz." at bounding box center [436, 196] width 328 height 27
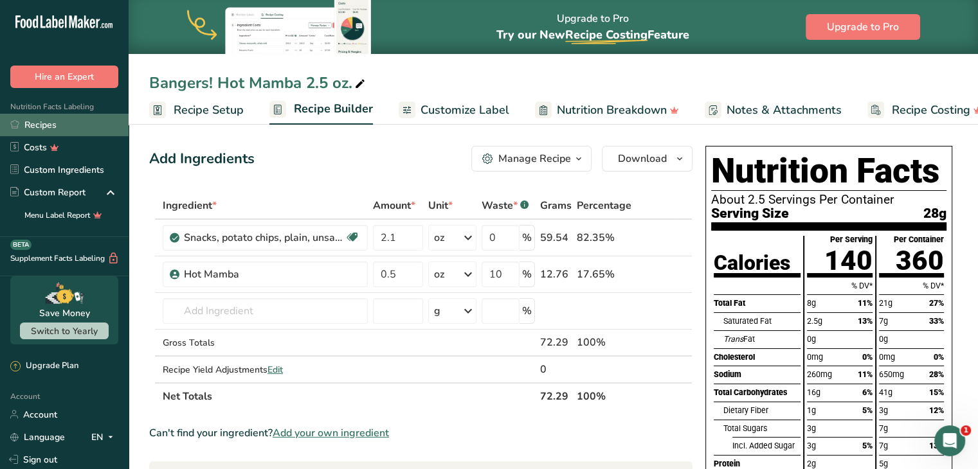
click at [72, 115] on link "Recipes" at bounding box center [64, 125] width 129 height 22
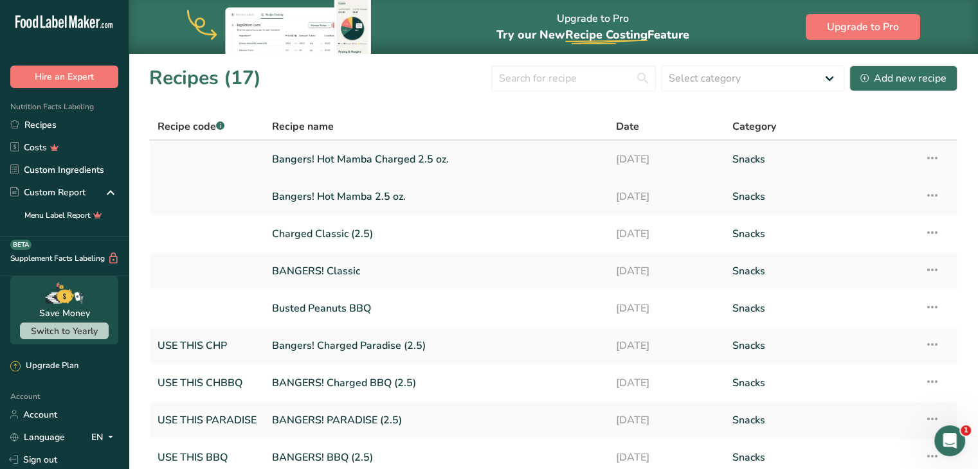
click at [332, 155] on link "Bangers! Hot Mamba Charged 2.5 oz." at bounding box center [436, 159] width 328 height 27
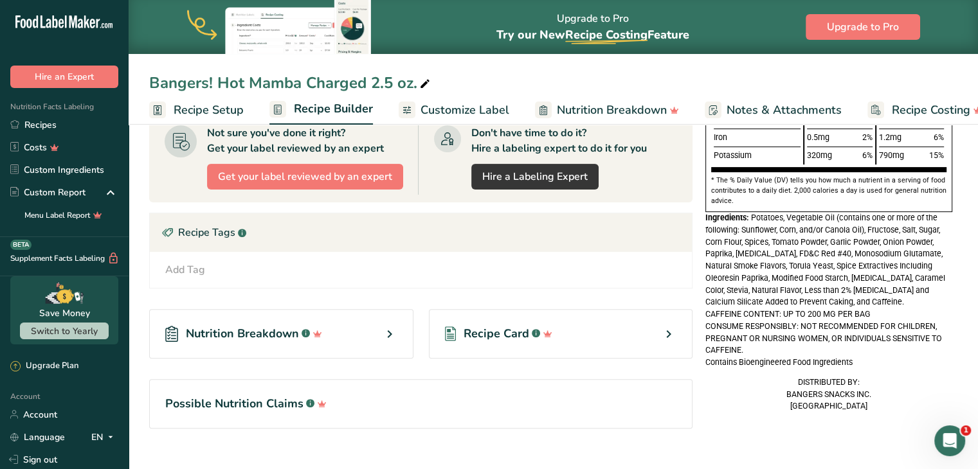
scroll to position [386, 0]
click at [463, 109] on span "Customize Label" at bounding box center [464, 110] width 89 height 17
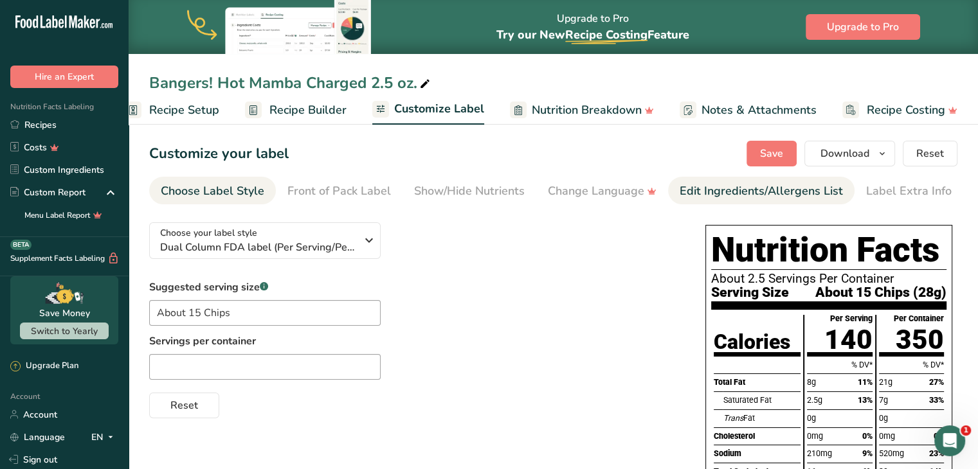
click at [740, 189] on div "Edit Ingredients/Allergens List" at bounding box center [760, 191] width 163 height 17
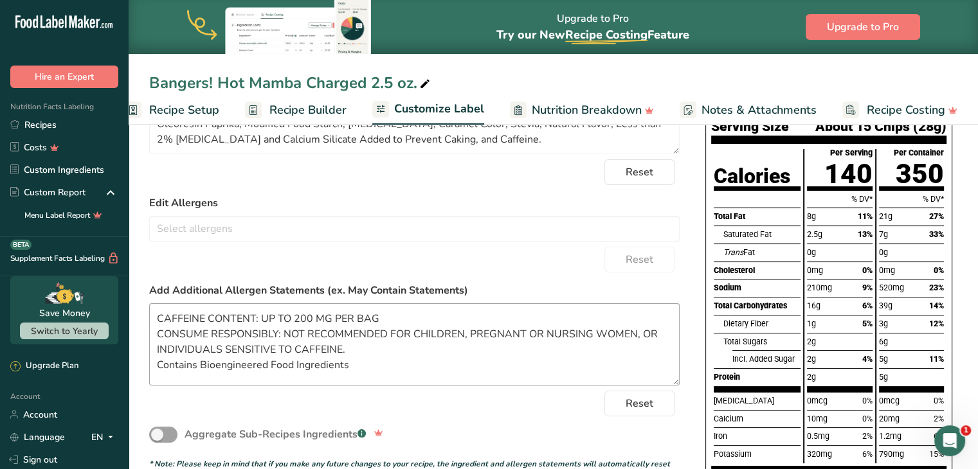
scroll to position [176, 0]
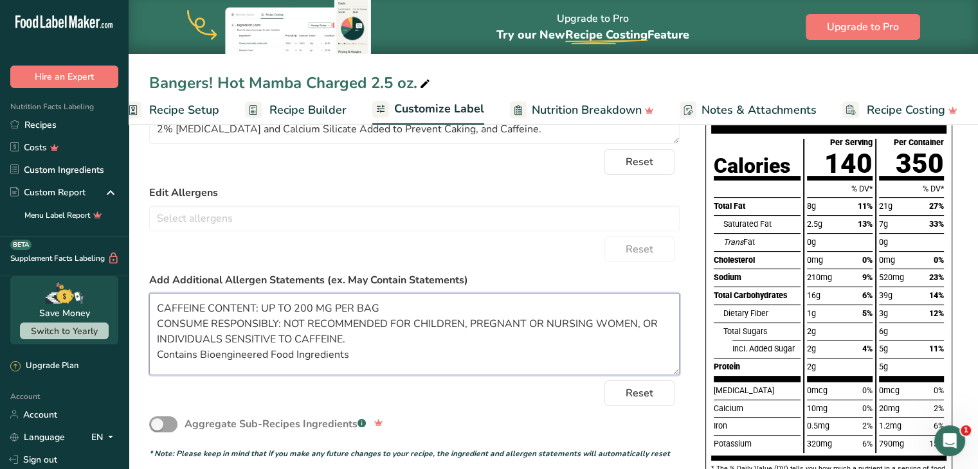
drag, startPoint x: 364, startPoint y: 356, endPoint x: 139, endPoint y: 291, distance: 234.1
click at [139, 291] on section "Customize your label Save Download Choose what to show on your downloaded label…" at bounding box center [553, 339] width 849 height 791
click at [373, 175] on form "Edit Ingredients List Potatoes, Vegetable Oil (contains one or more of the foll…" at bounding box center [414, 250] width 530 height 418
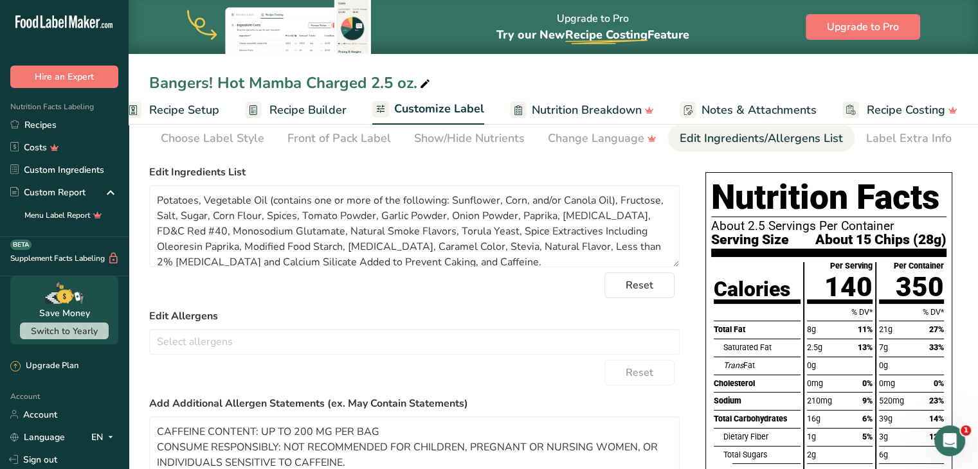
scroll to position [0, 0]
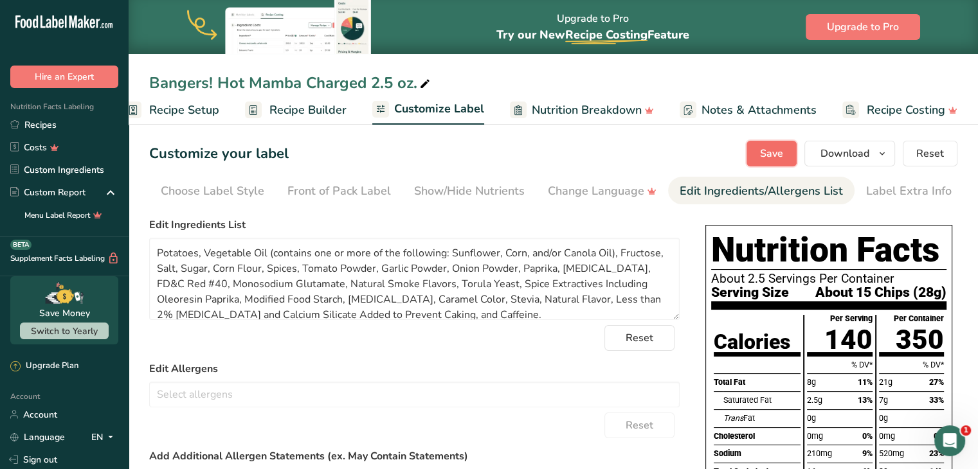
click at [765, 164] on button "Save" at bounding box center [771, 154] width 50 height 26
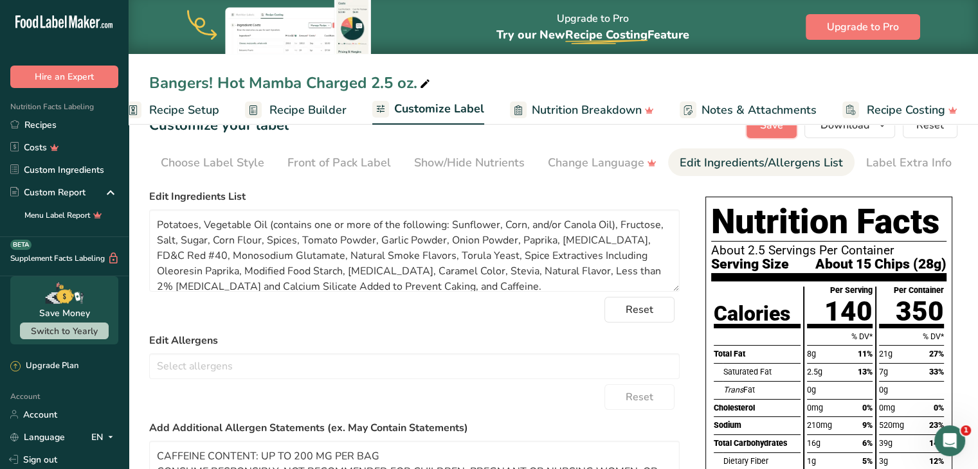
scroll to position [28, 0]
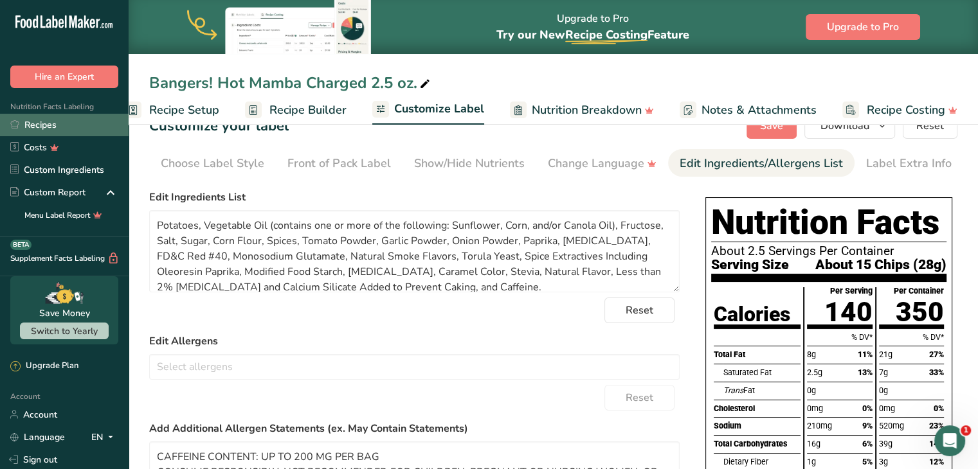
click at [63, 120] on link "Recipes" at bounding box center [64, 125] width 129 height 22
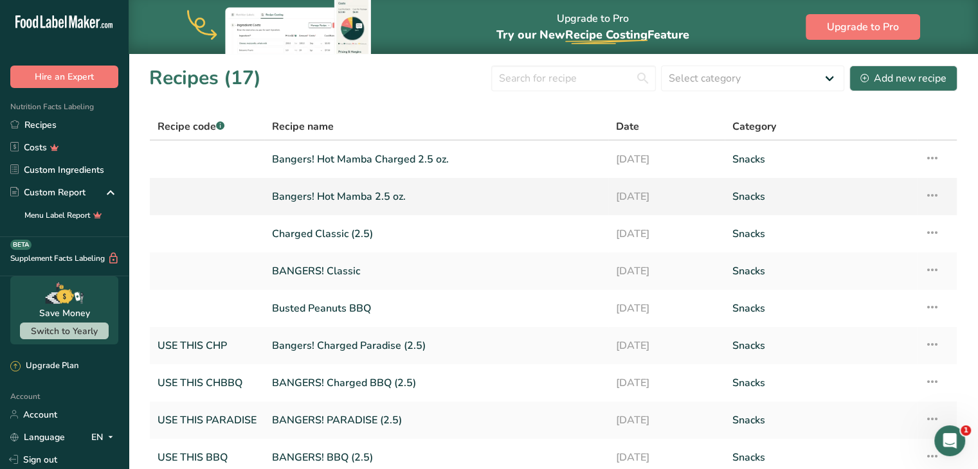
click at [328, 204] on link "Bangers! Hot Mamba 2.5 oz." at bounding box center [436, 196] width 328 height 27
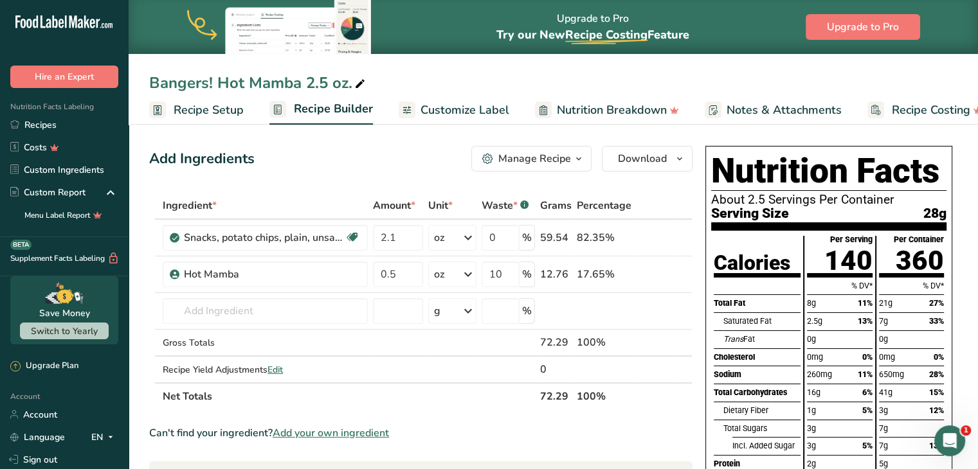
click at [434, 111] on span "Customize Label" at bounding box center [464, 110] width 89 height 17
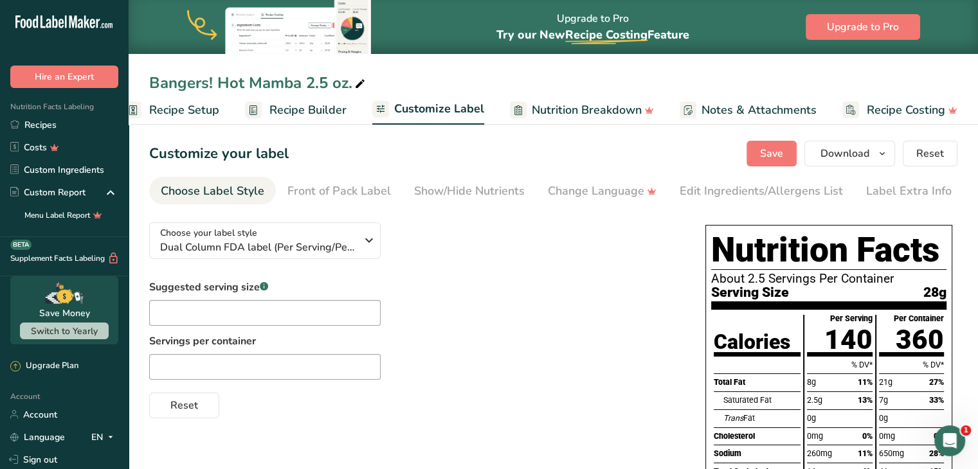
click at [785, 102] on span "Notes & Attachments" at bounding box center [758, 110] width 115 height 17
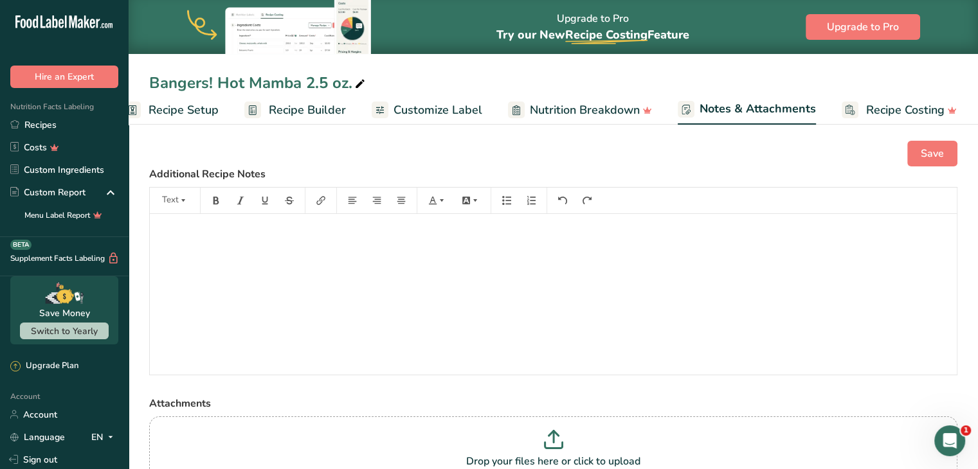
click at [458, 106] on span "Customize Label" at bounding box center [437, 110] width 89 height 17
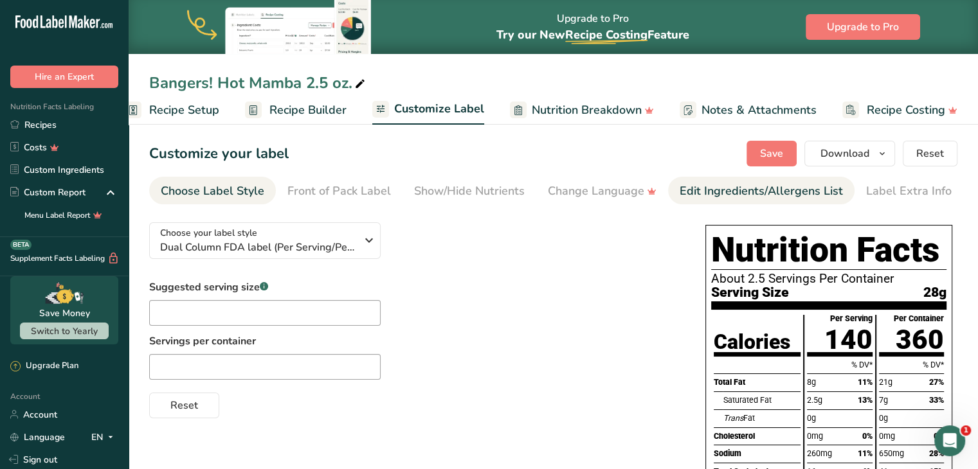
click at [755, 186] on div "Edit Ingredients/Allergens List" at bounding box center [760, 191] width 163 height 17
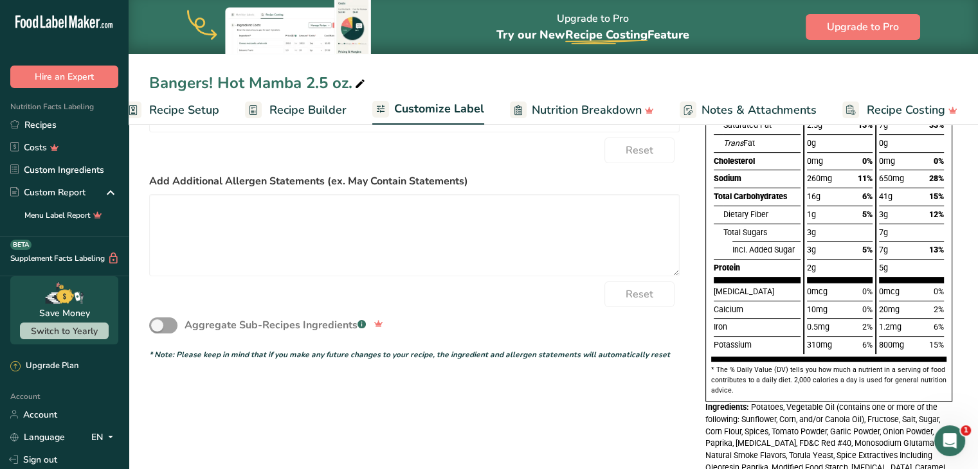
scroll to position [276, 0]
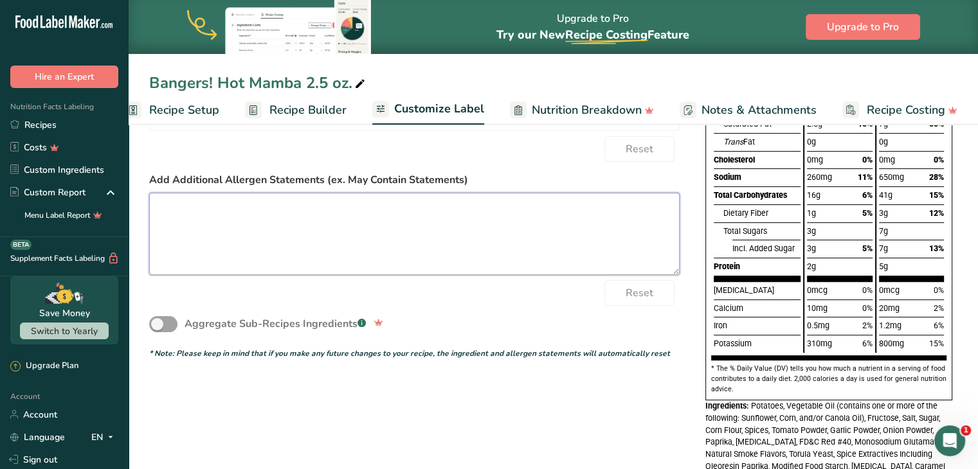
click at [300, 263] on textarea at bounding box center [414, 234] width 530 height 82
paste textarea "CAFFEINE CONTENT: UP TO 200 MG PER BAG CONSUME RESPONSIBLY: NOT RECOMMENDED FOR…"
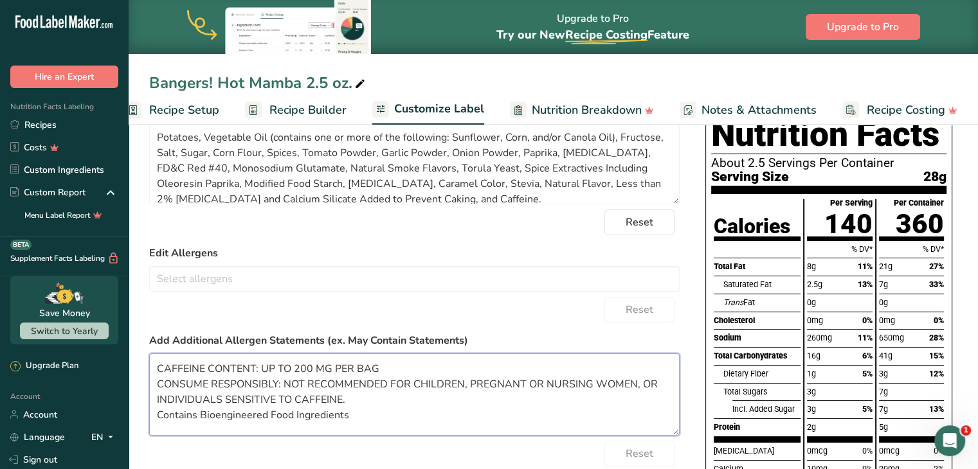
scroll to position [0, 0]
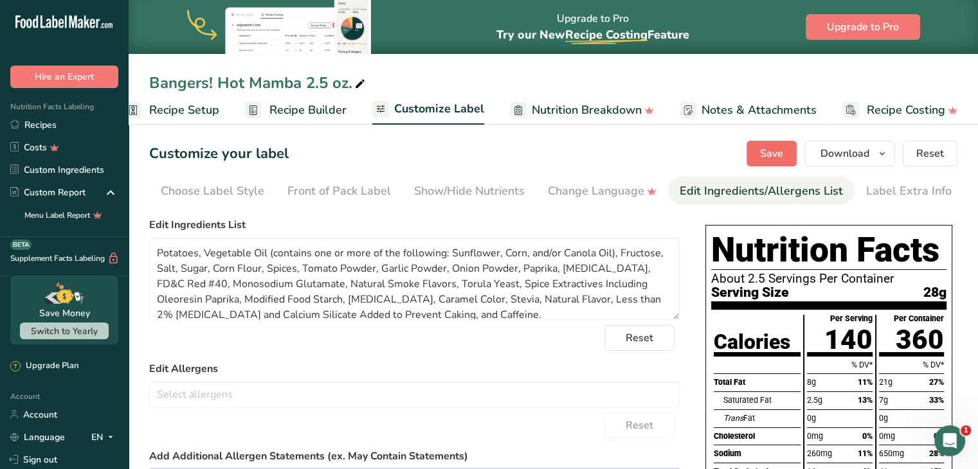
type textarea "CAFFEINE CONTENT: UP TO 200 MG PER BAG CONSUME RESPONSIBLY: NOT RECOMMENDED FOR…"
click at [773, 161] on span "Save" at bounding box center [771, 153] width 23 height 15
click at [787, 151] on button "Save" at bounding box center [771, 154] width 50 height 26
click at [891, 152] on button "Download" at bounding box center [849, 154] width 91 height 26
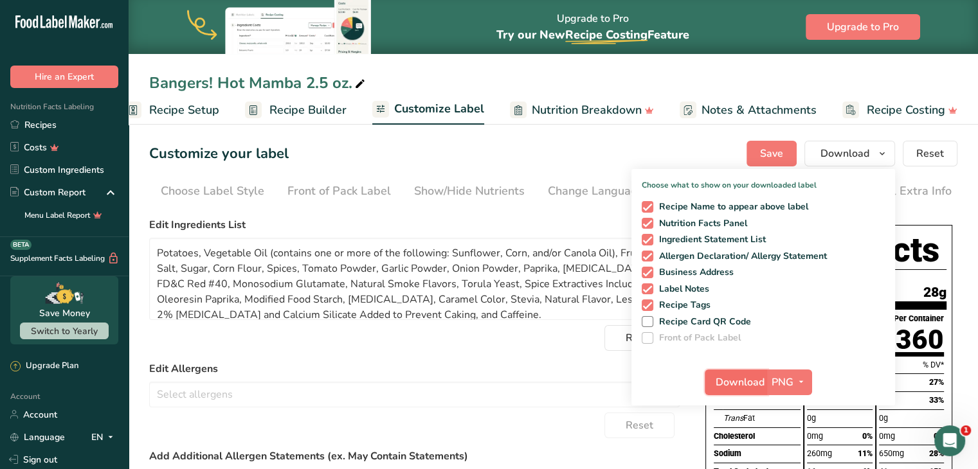
click at [726, 380] on span "Download" at bounding box center [739, 382] width 49 height 15
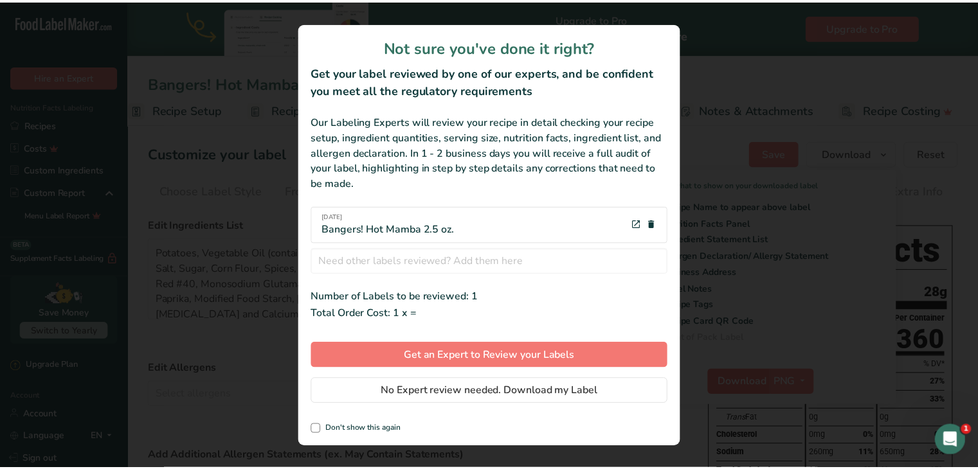
scroll to position [0, 15]
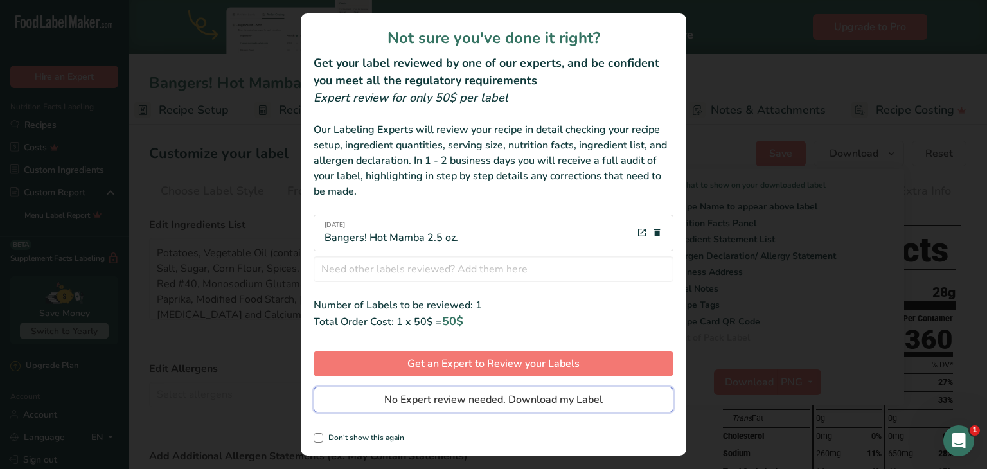
click at [583, 394] on span "No Expert review needed. Download my Label" at bounding box center [493, 399] width 219 height 15
